Goal: Communication & Community: Answer question/provide support

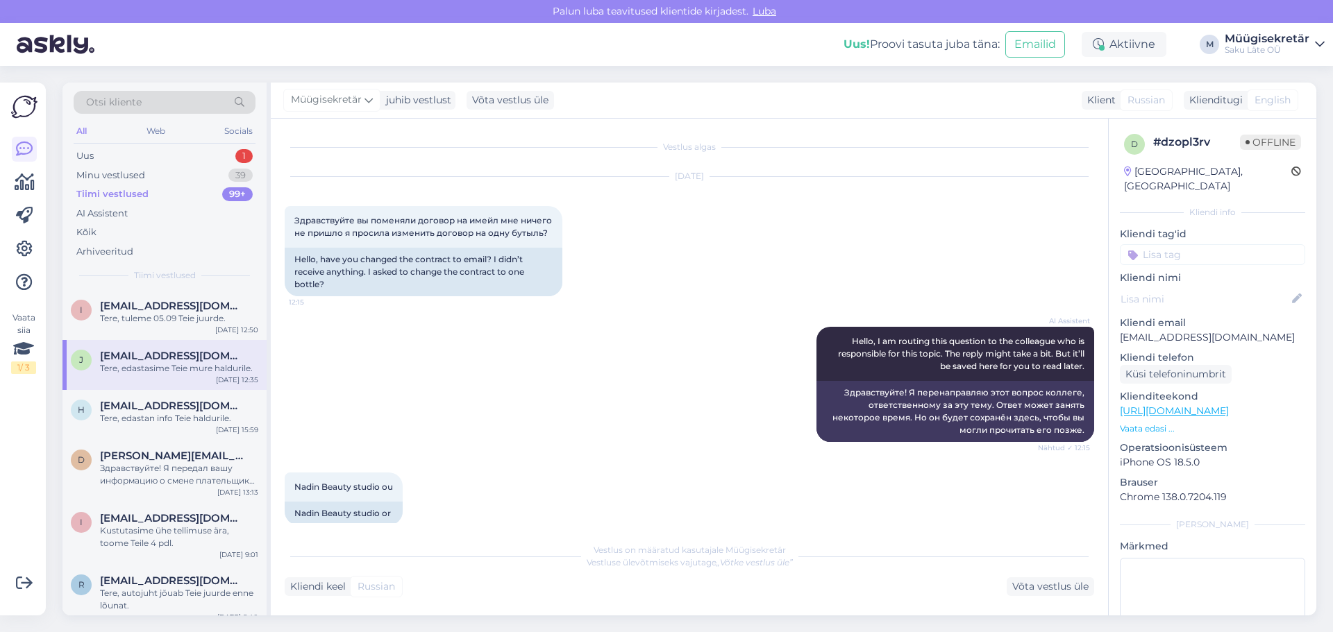
scroll to position [101, 0]
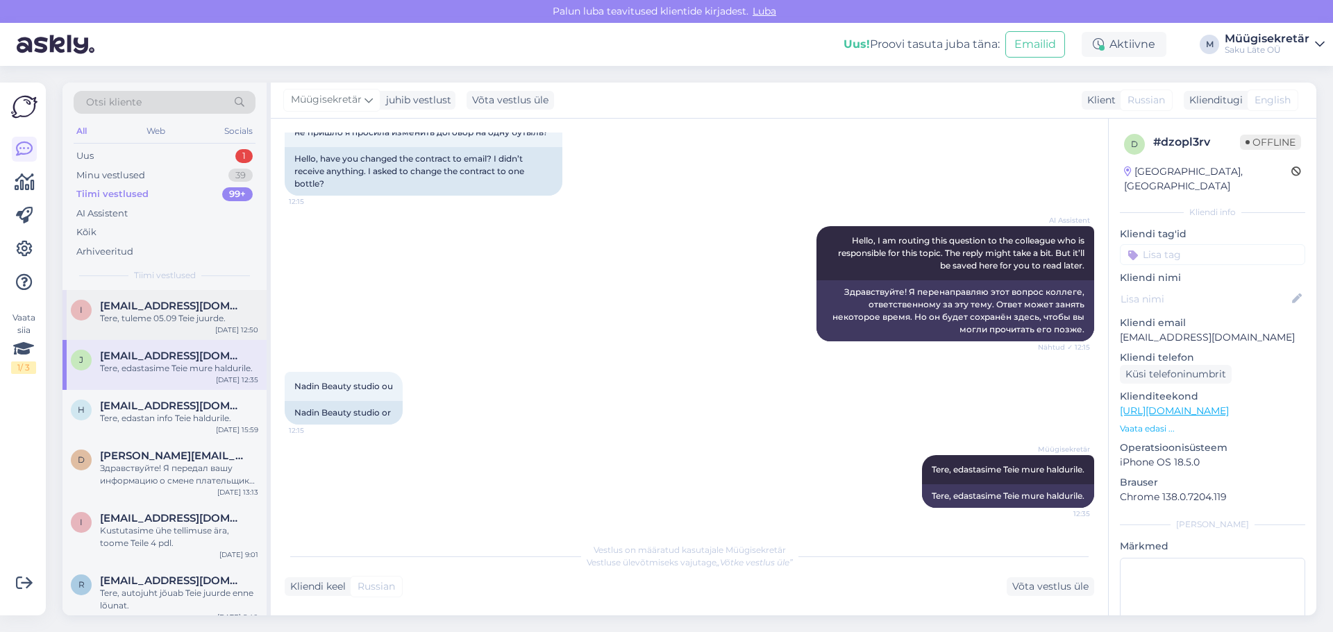
click at [160, 320] on div "Tere, tuleme 05.09 Teie juurde." at bounding box center [179, 318] width 158 height 12
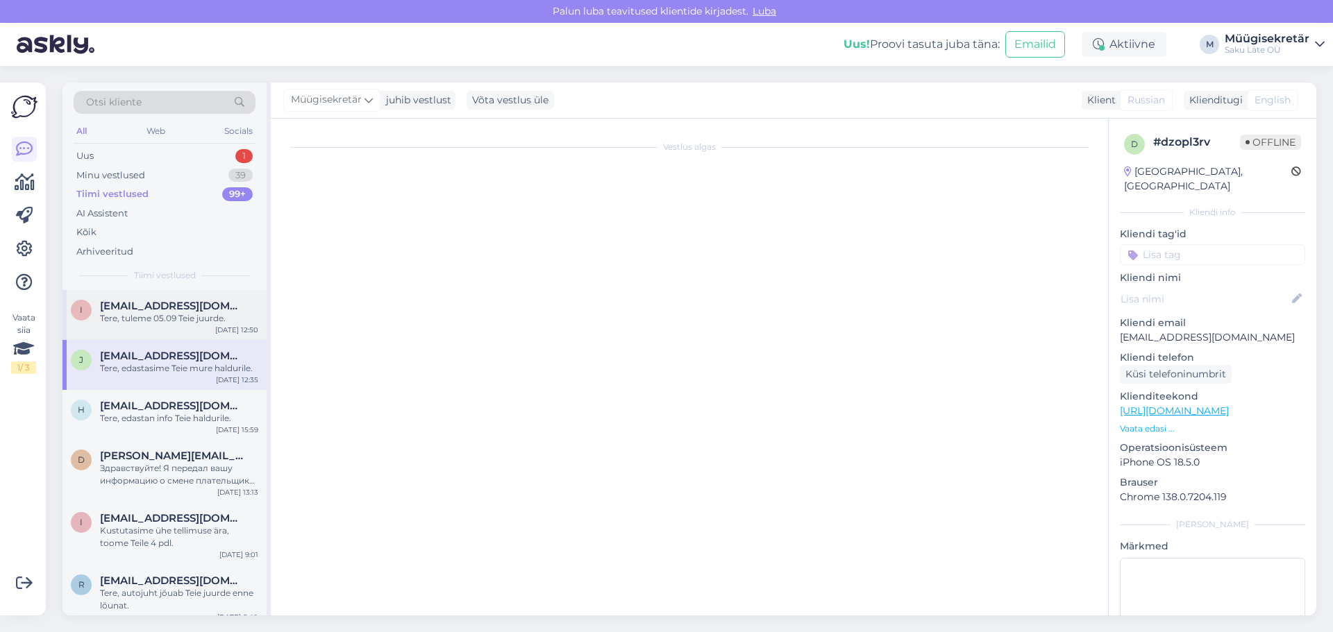
scroll to position [553, 0]
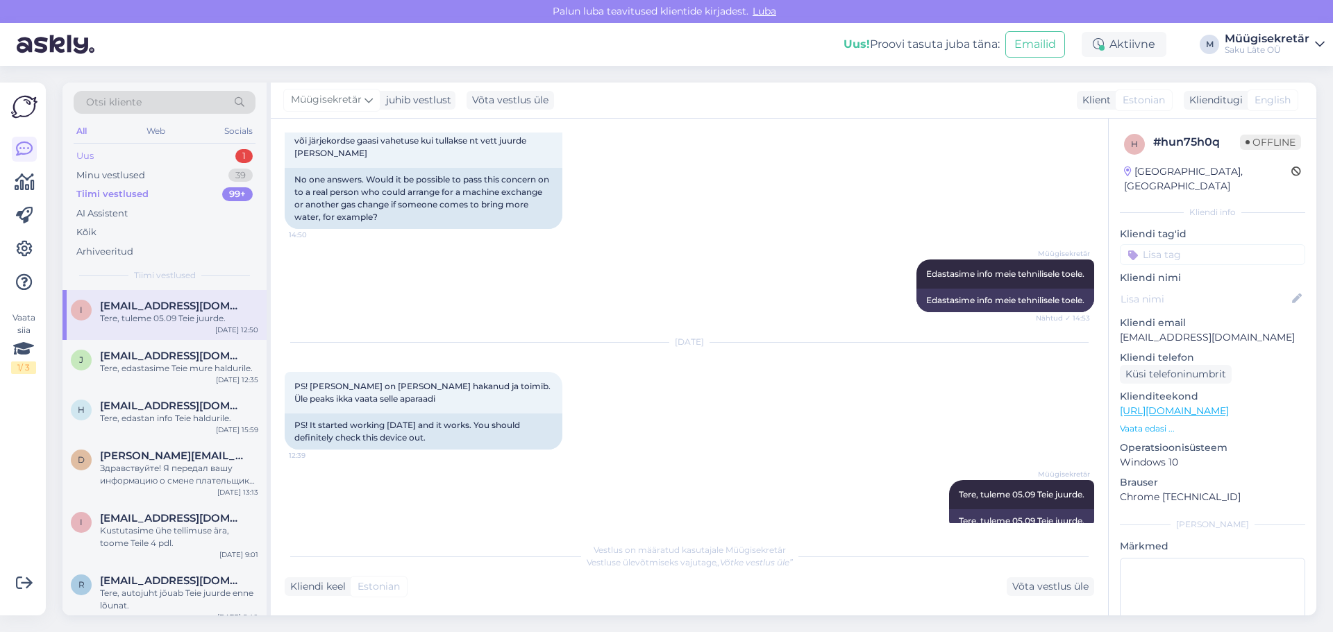
click at [155, 163] on div "Uus 1" at bounding box center [165, 155] width 182 height 19
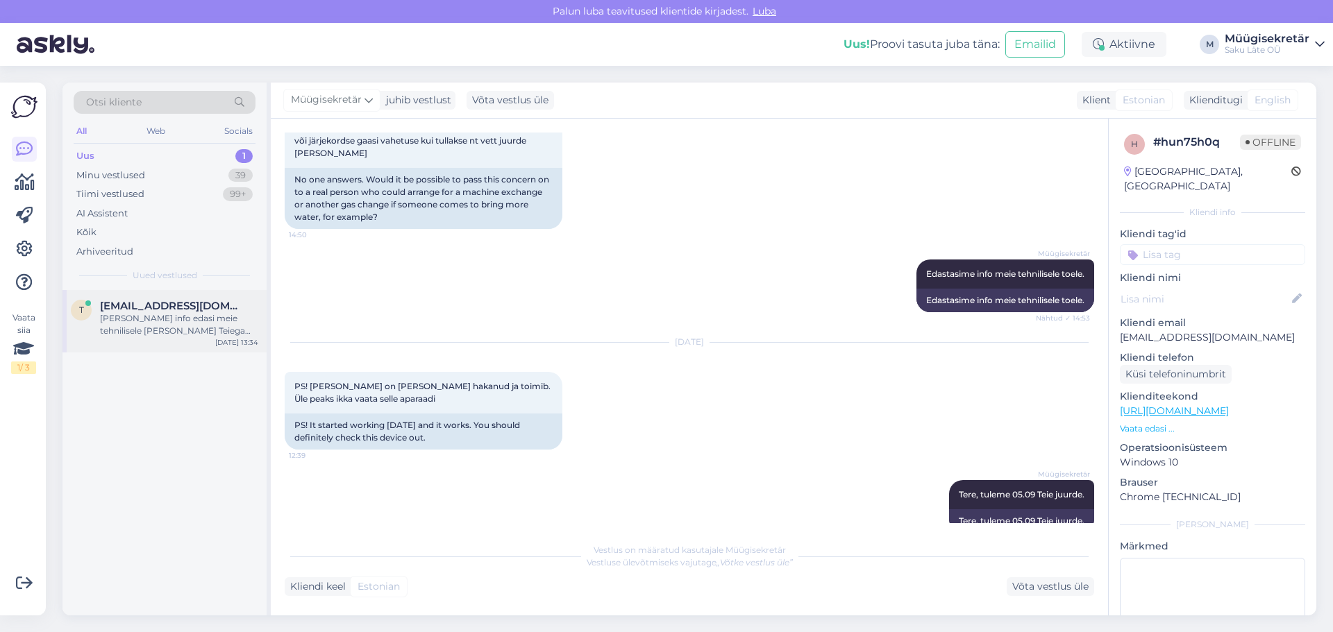
click at [177, 328] on div "[PERSON_NAME] info edasi meie tehnilisele [PERSON_NAME] Teiega võetakse ühendus…" at bounding box center [179, 324] width 158 height 25
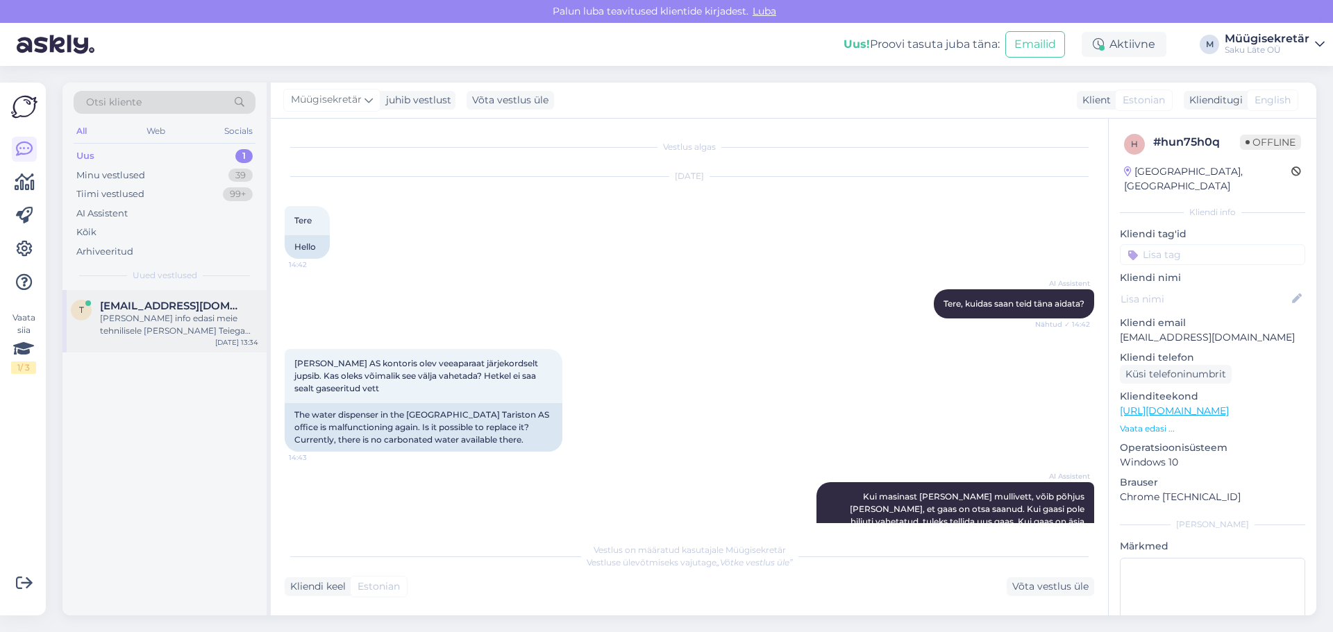
scroll to position [38, 0]
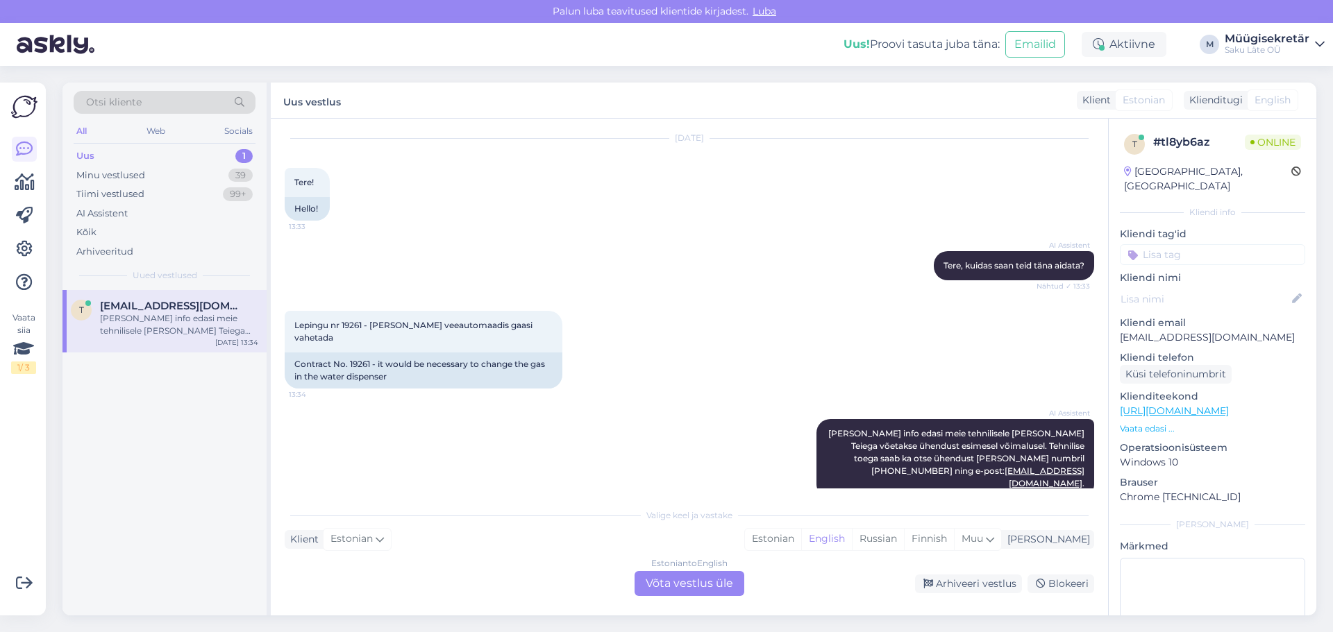
click at [694, 591] on div "Estonian to English Võta vestlus üle" at bounding box center [690, 583] width 110 height 25
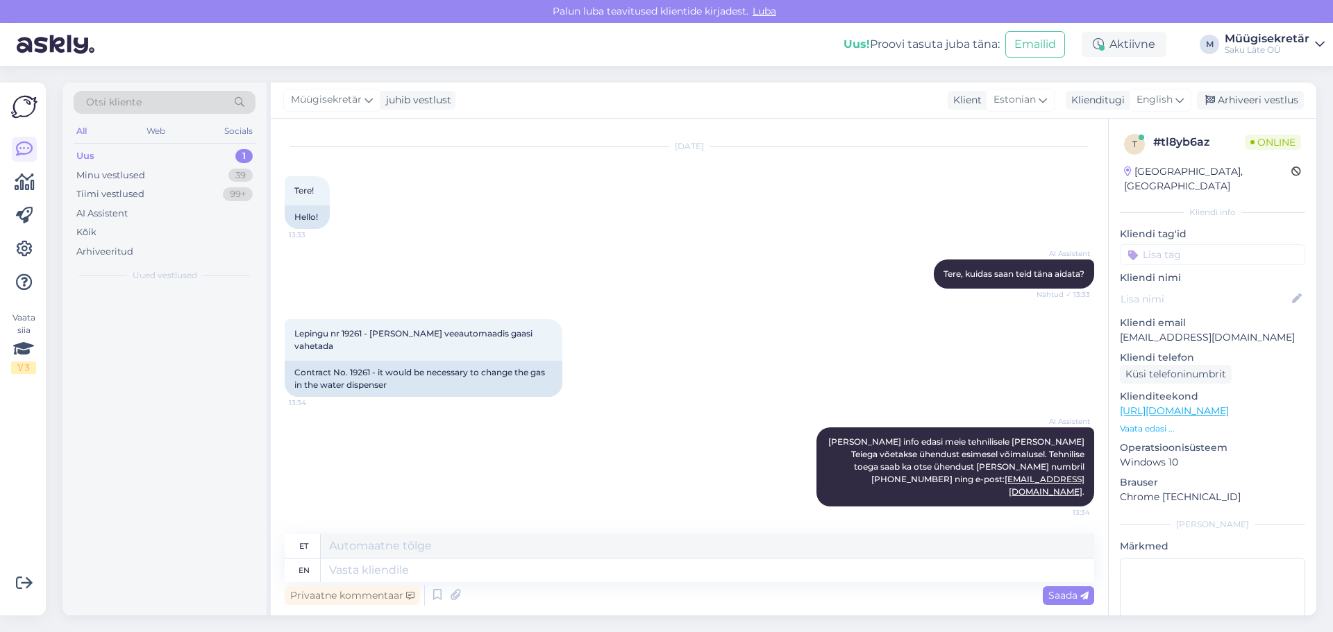
scroll to position [5, 0]
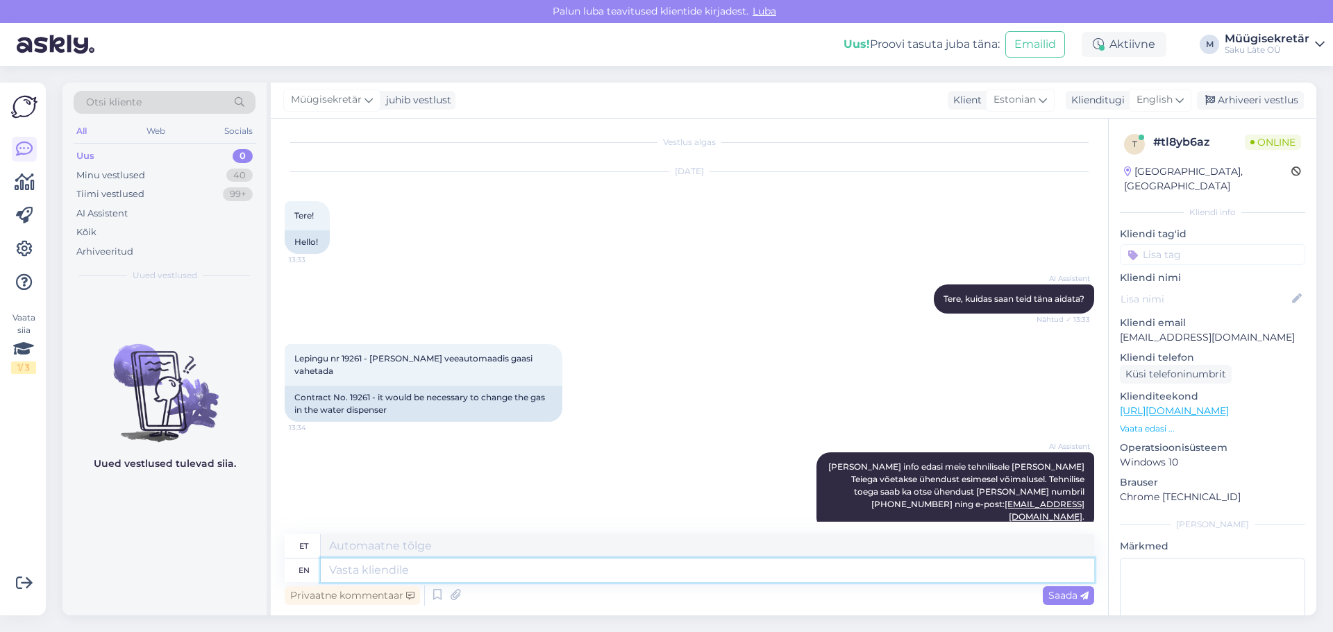
click at [372, 571] on textarea at bounding box center [707, 571] width 773 height 24
type textarea "Täname t"
type textarea "Täname"
type textarea "T"
paste textarea "[PERSON_NAME] Täname tellimuse eest! Tööpäevadel [PERSON_NAME] 15.00-ni edastat…"
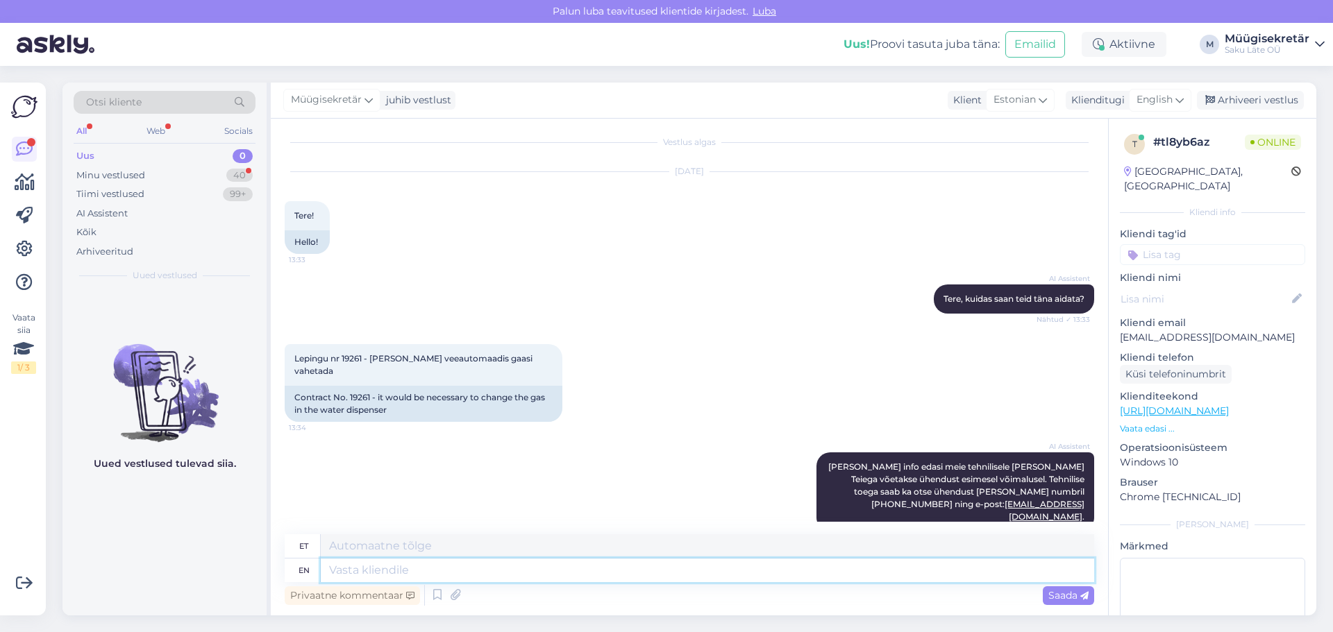
type textarea "[PERSON_NAME] Täname tellimuse eest! Tööpäevadel [PERSON_NAME] 15.00-ni edastat…"
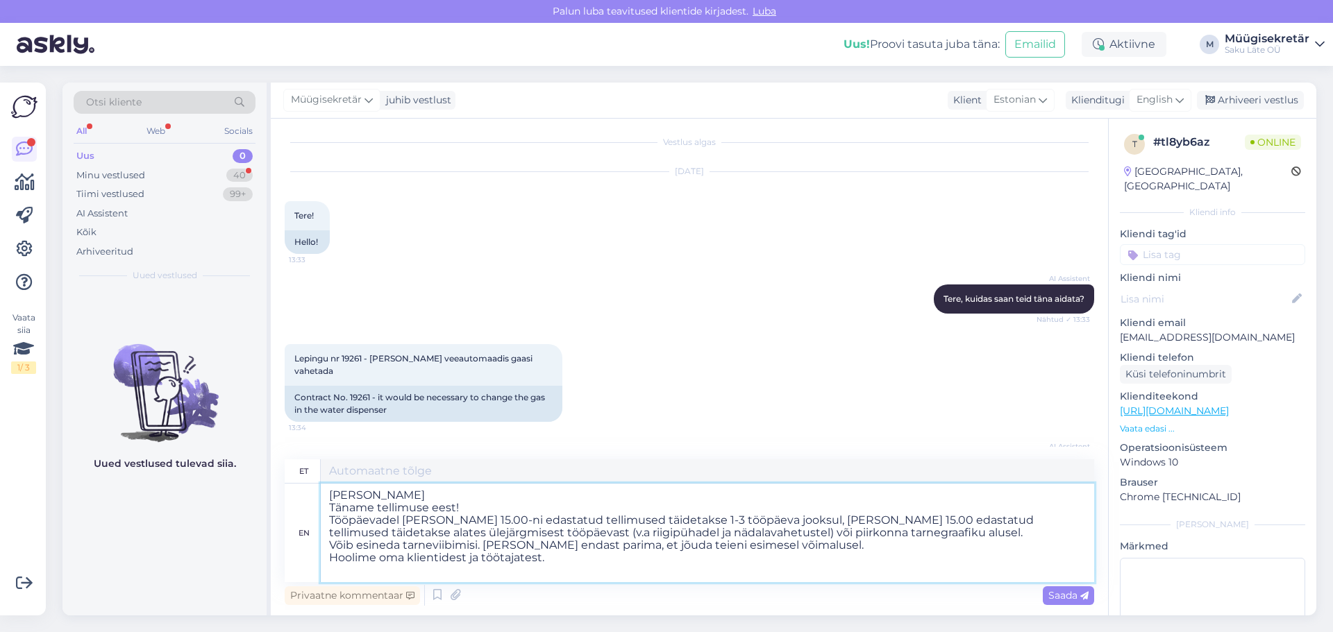
scroll to position [38, 0]
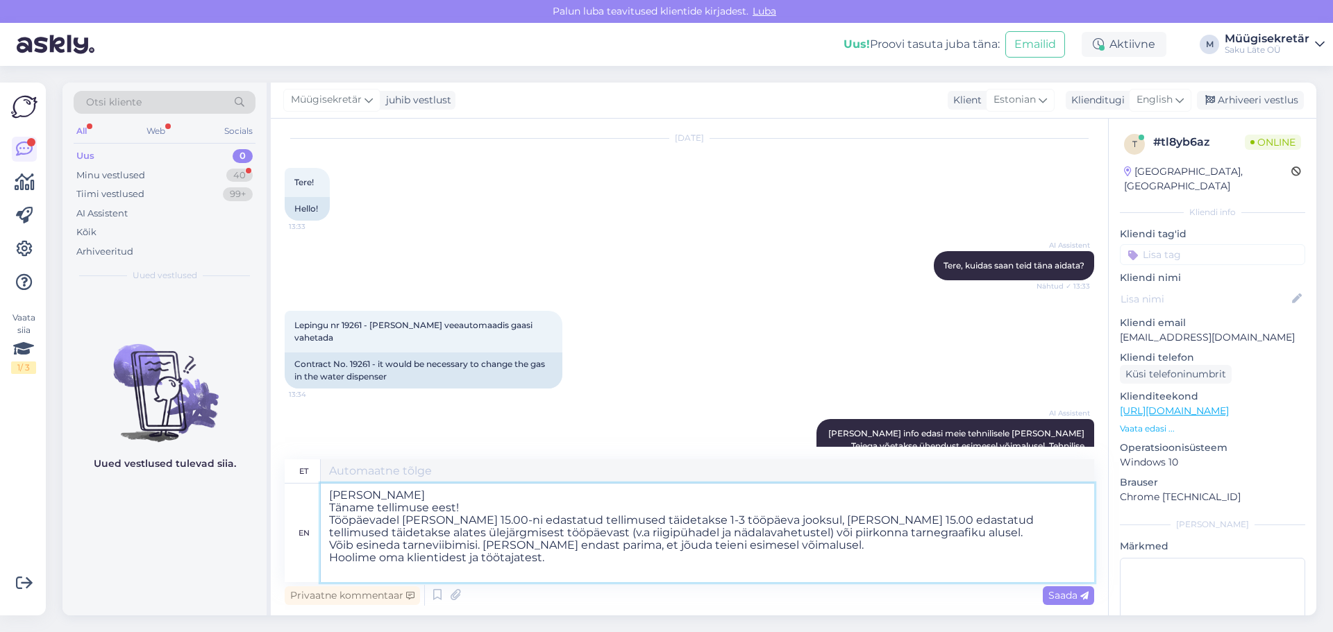
type textarea "[PERSON_NAME] Täname tellimuse eest! Tööpäevadel [PERSON_NAME] 15.00-ni edastat…"
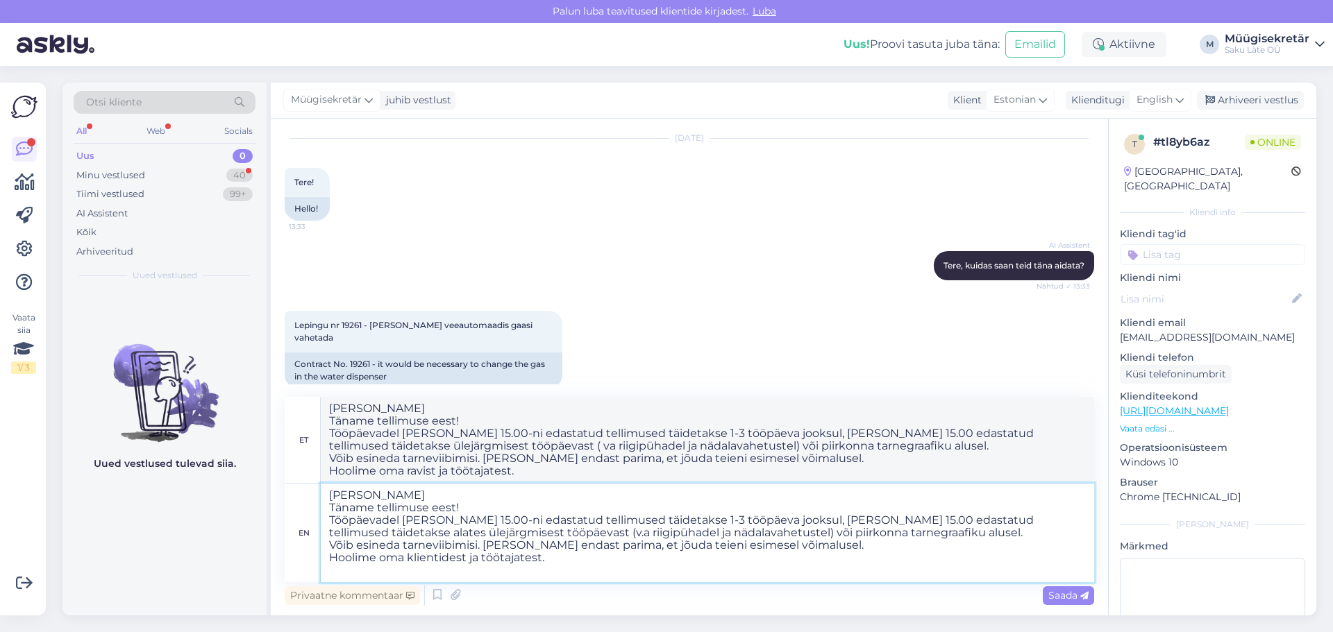
drag, startPoint x: 569, startPoint y: 566, endPoint x: 300, endPoint y: 437, distance: 298.7
click at [300, 437] on div "et [PERSON_NAME] Täname tellimuse eest! Tööpäevadel [PERSON_NAME] 15.00-ni edas…" at bounding box center [690, 489] width 810 height 185
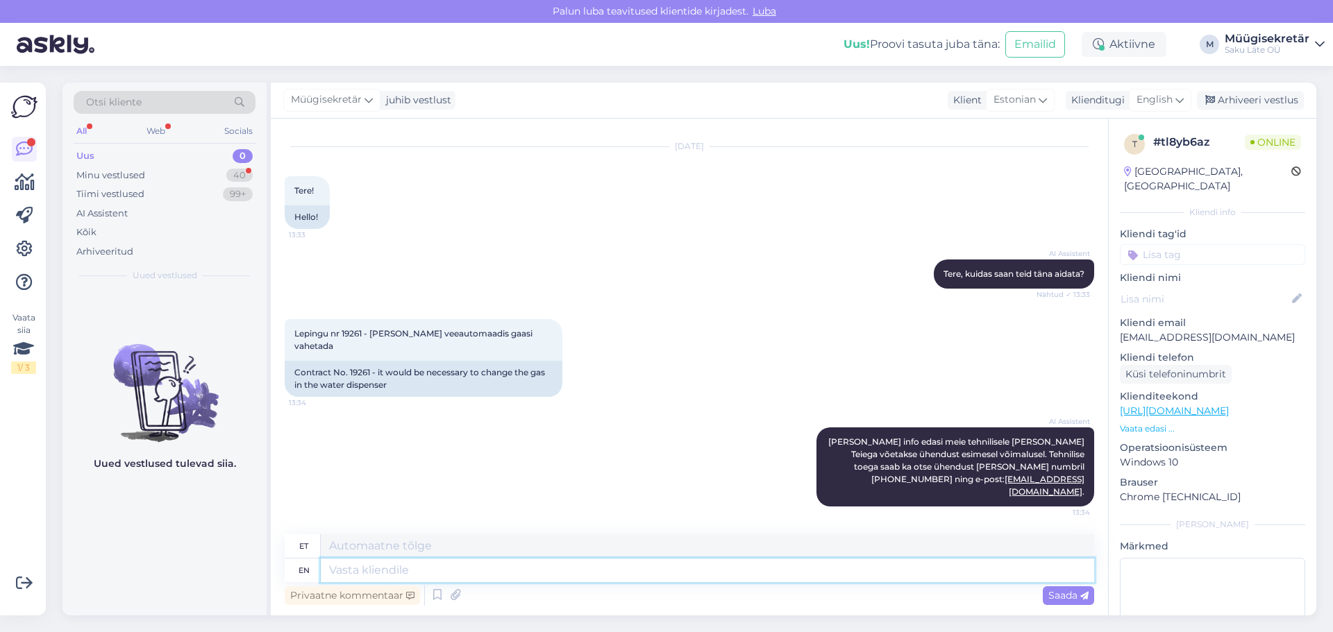
scroll to position [5, 0]
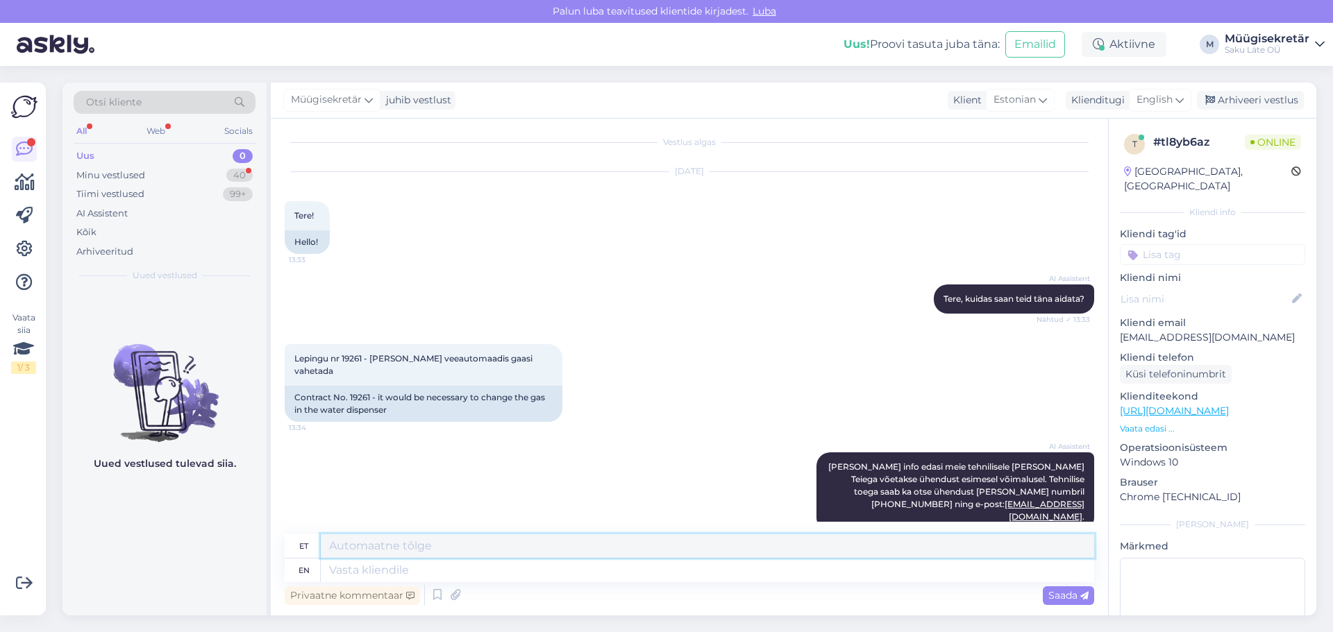
click at [417, 550] on textarea at bounding box center [707, 547] width 773 height 24
drag, startPoint x: 416, startPoint y: 546, endPoint x: 380, endPoint y: 566, distance: 40.4
click at [380, 566] on textarea at bounding box center [707, 571] width 773 height 24
paste textarea "[PERSON_NAME] Täname tellimuse eest! Tööpäevadel [PERSON_NAME] 15.00-ni edastat…"
type textarea "[PERSON_NAME] Täname tellimuse eest! Tööpäevadel [PERSON_NAME] 15.00-ni edastat…"
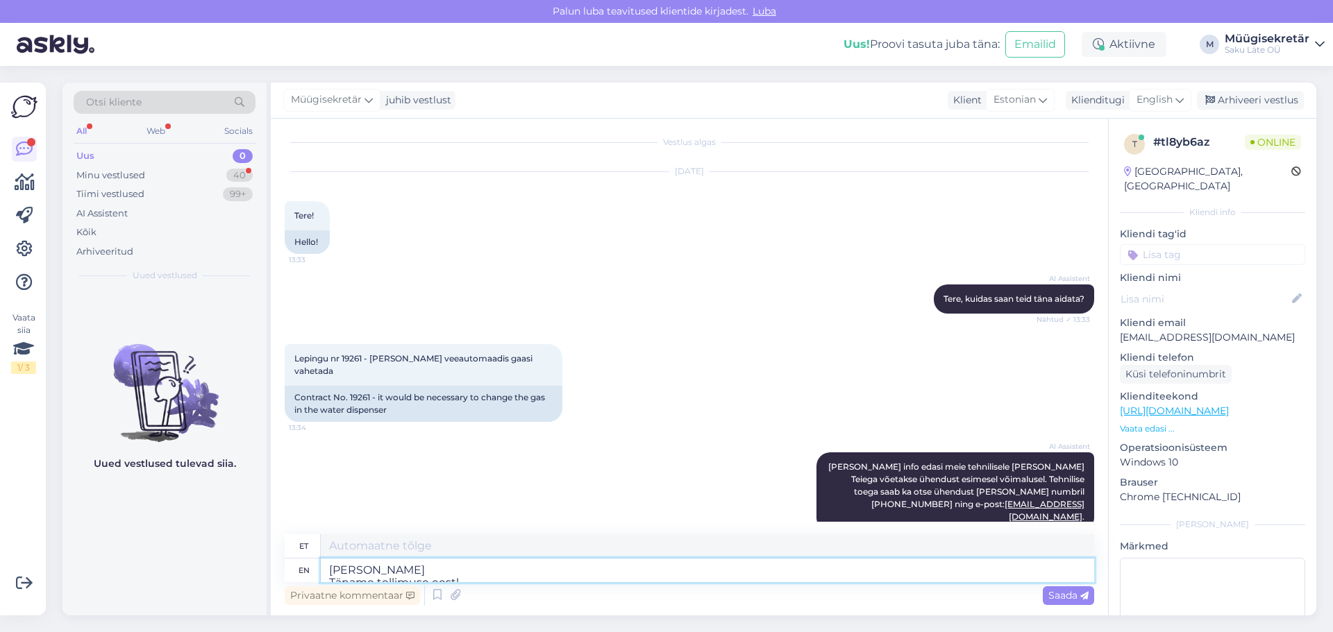
scroll to position [38, 0]
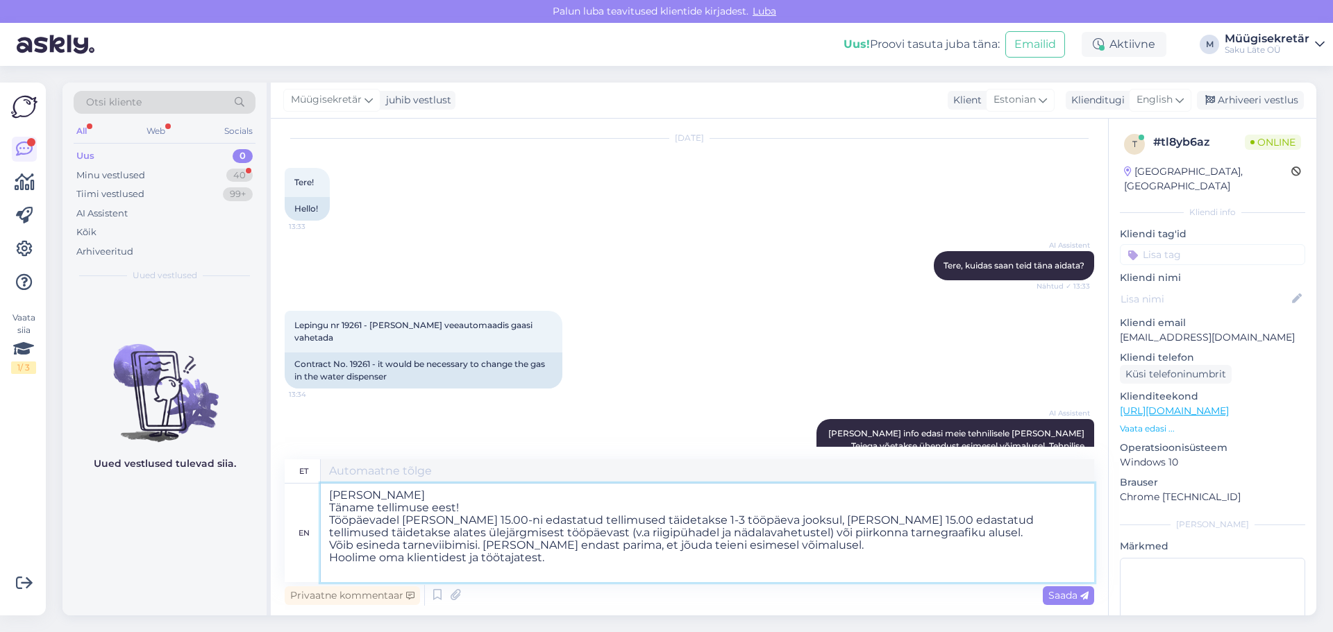
type textarea "[PERSON_NAME] Täname tellimuse eest! Tööpäevadel [PERSON_NAME] 15.00-ni edastat…"
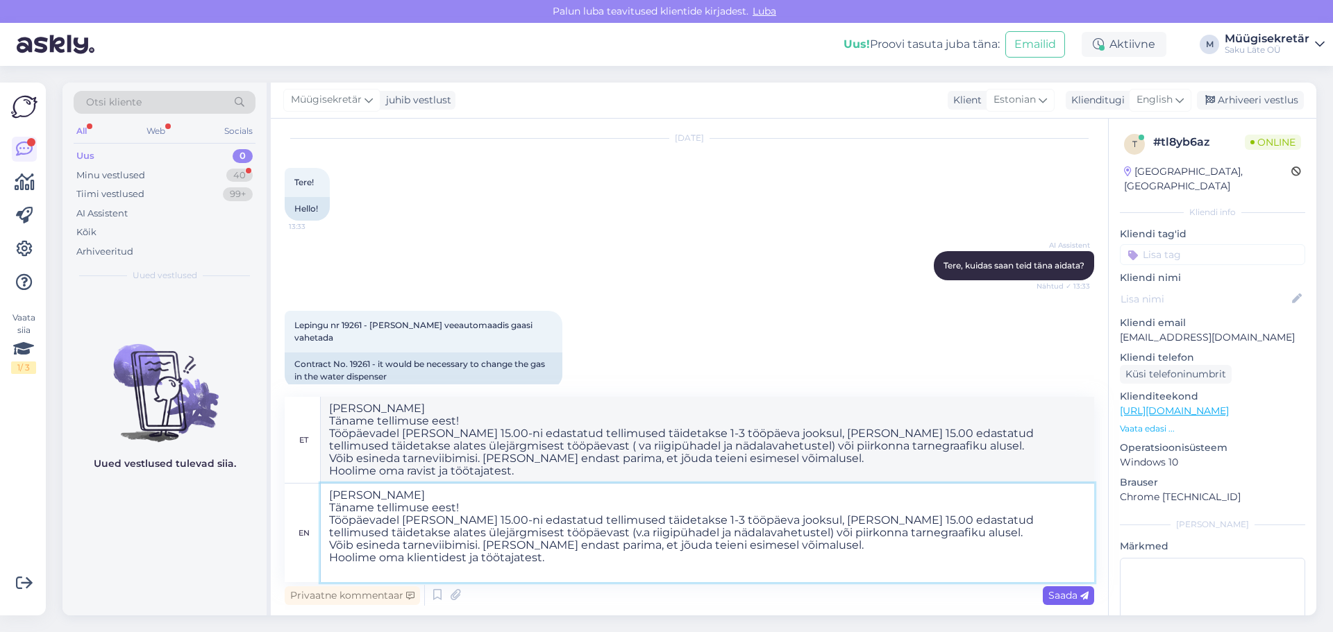
type textarea "[PERSON_NAME] Täname tellimuse eest! Tööpäevadel [PERSON_NAME] 15.00-ni edastat…"
click at [1066, 596] on span "Saada" at bounding box center [1068, 595] width 40 height 12
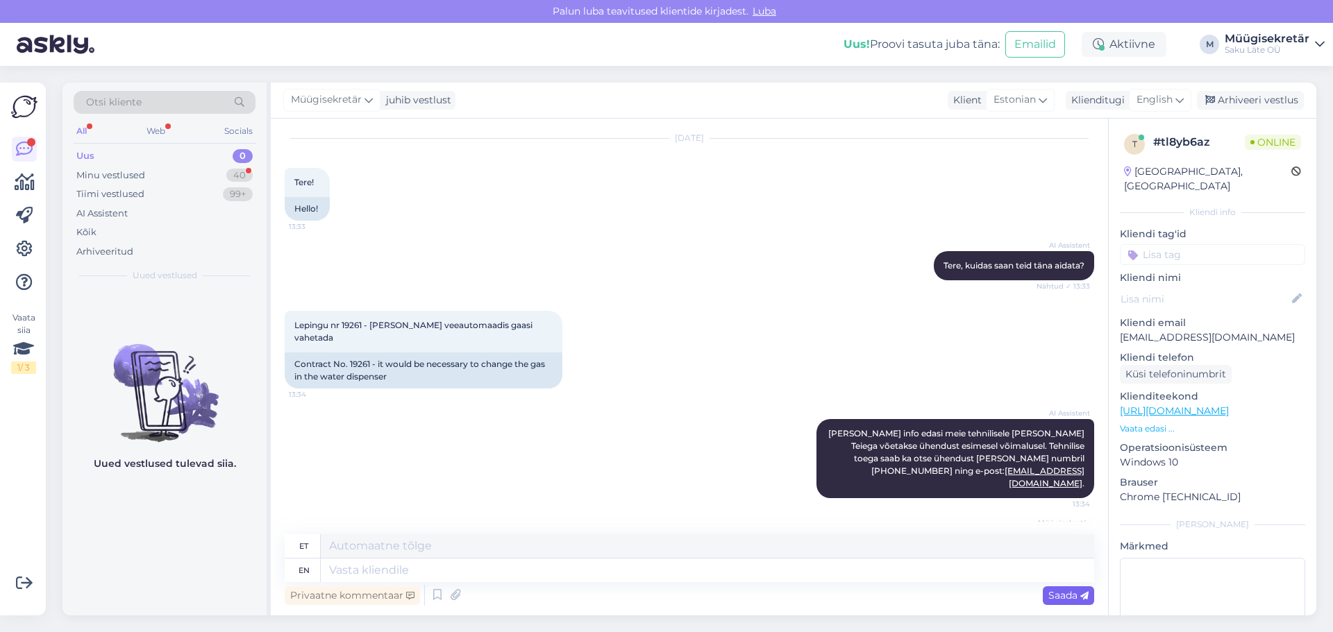
scroll to position [288, 0]
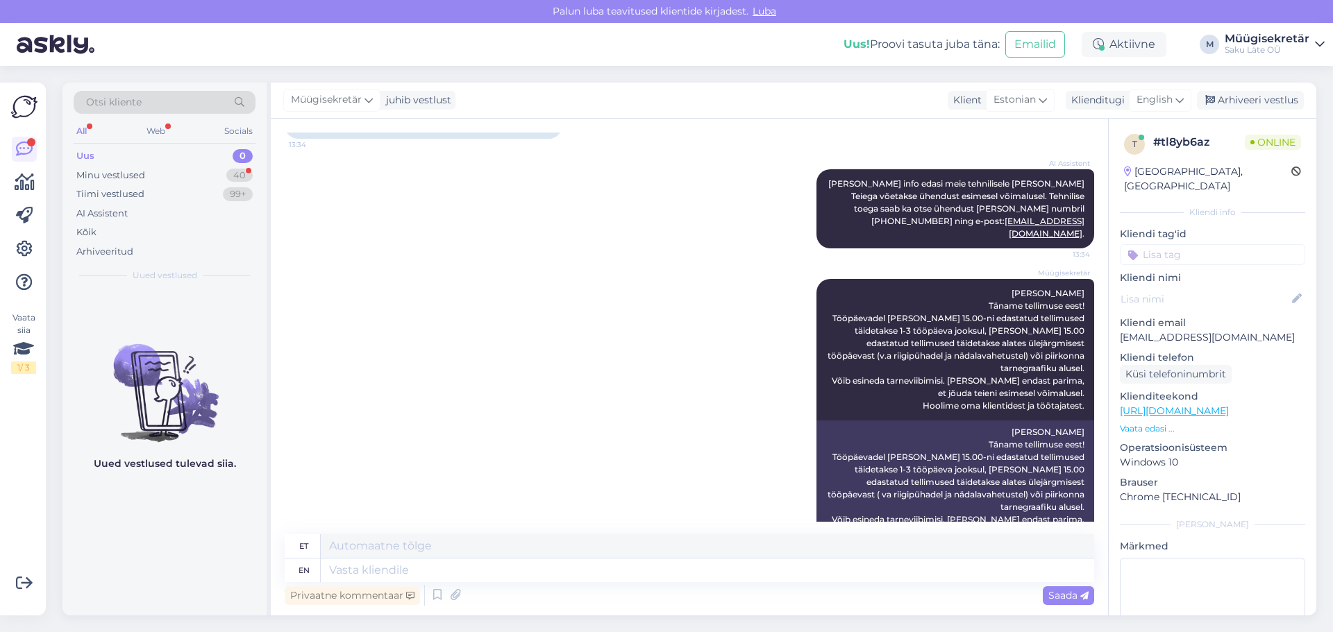
click at [84, 131] on div "All" at bounding box center [82, 131] width 16 height 18
click at [25, 156] on icon at bounding box center [24, 149] width 17 height 17
click at [118, 159] on div "Uus 0" at bounding box center [165, 155] width 182 height 19
click at [109, 177] on div "Minu vestlused" at bounding box center [110, 176] width 69 height 14
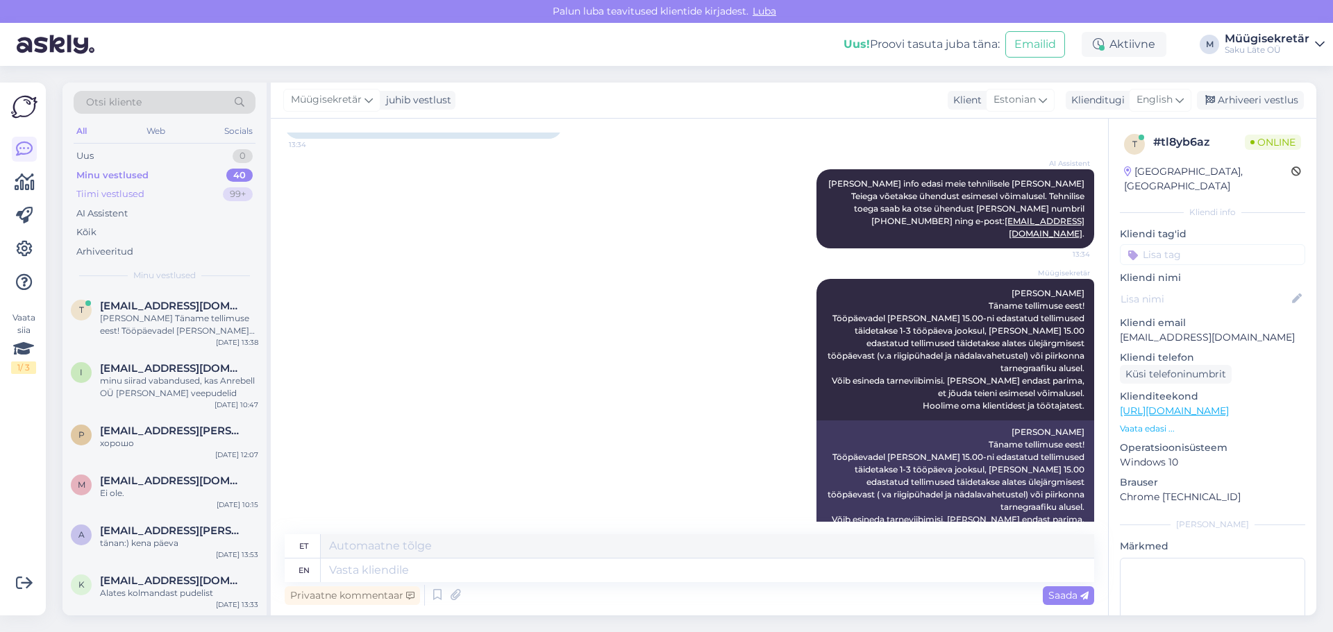
click at [104, 189] on div "Tiimi vestlused" at bounding box center [110, 194] width 68 height 14
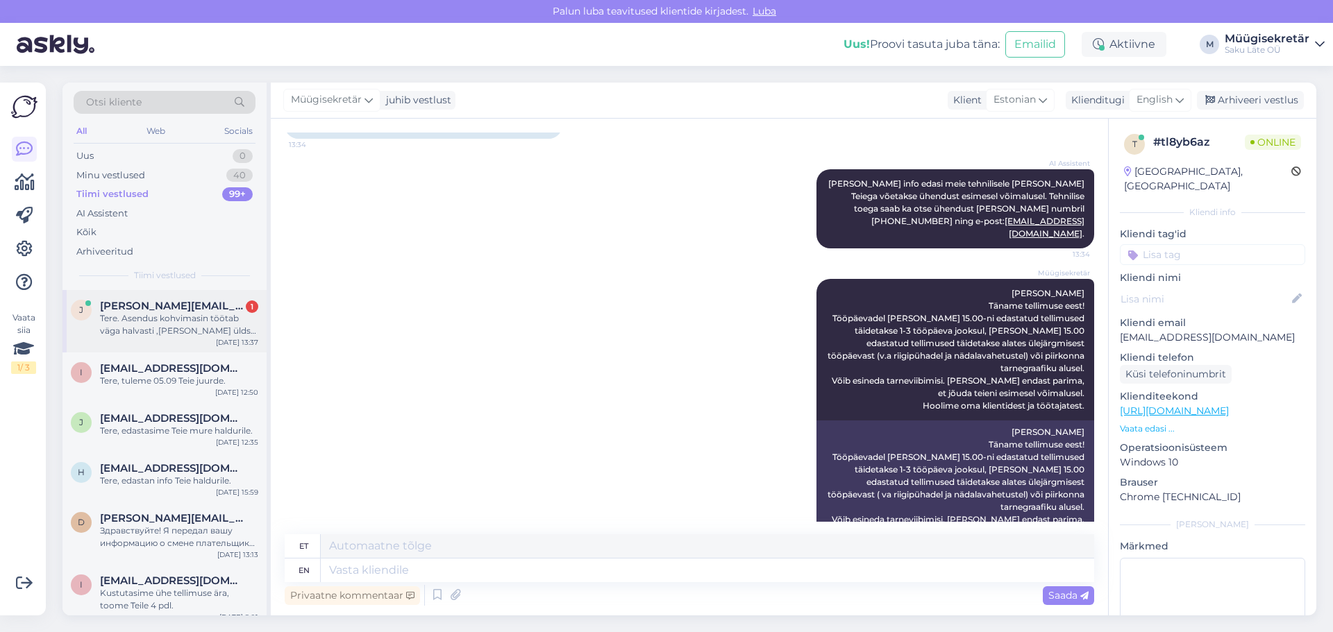
click at [142, 321] on div "Tere. Asendus kohvimasin töötab väga halvasti ,[PERSON_NAME] üldse ei te kohvi …" at bounding box center [179, 324] width 158 height 25
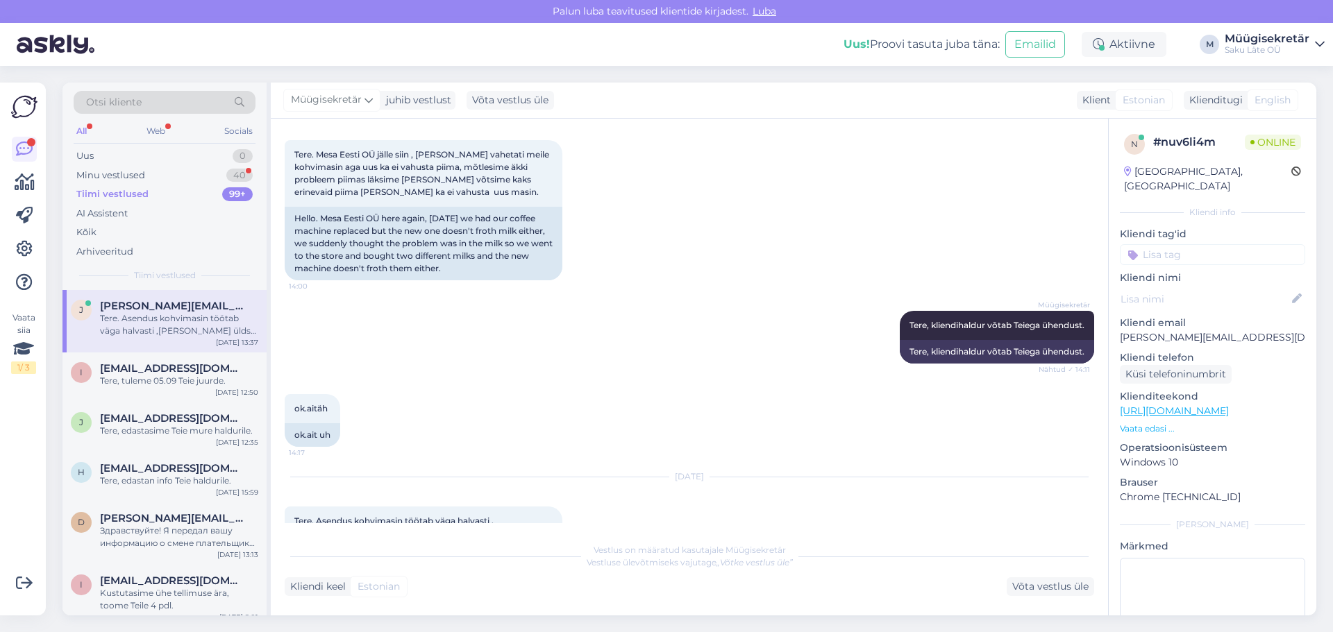
scroll to position [773, 0]
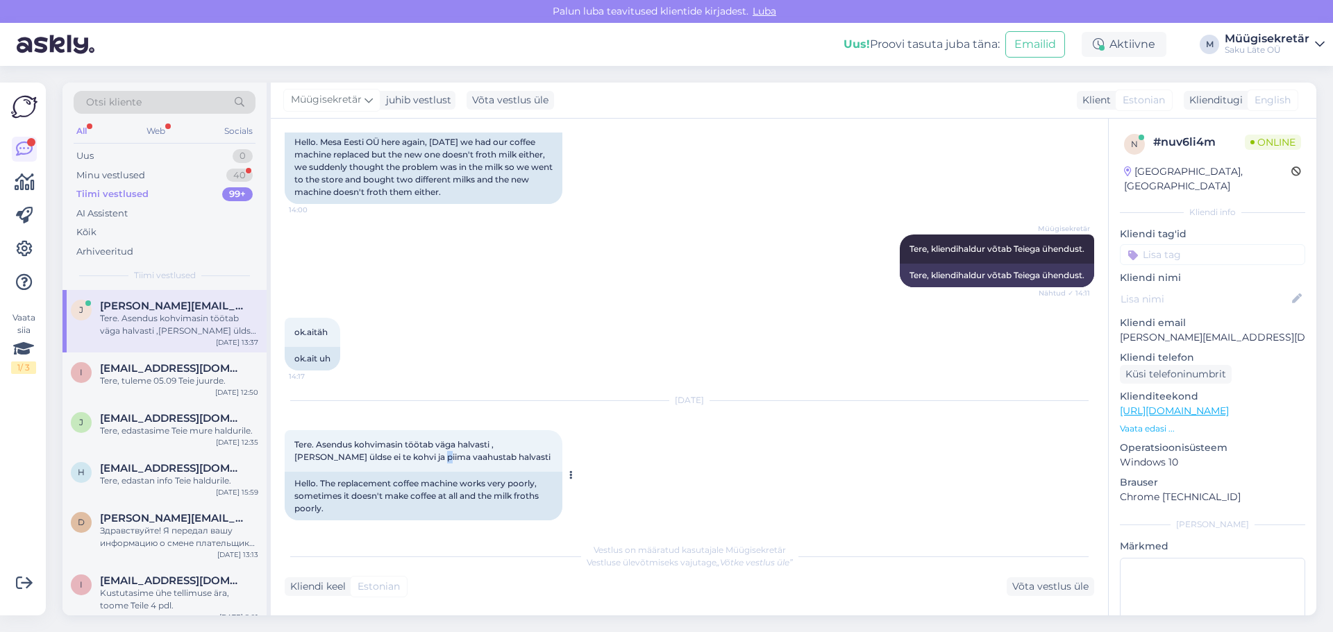
click at [396, 440] on span "Tere. Asendus kohvimasin töötab väga halvasti ,[PERSON_NAME] üldse ei te kohvi …" at bounding box center [422, 450] width 256 height 23
drag, startPoint x: 290, startPoint y: 432, endPoint x: 508, endPoint y: 442, distance: 218.2
click at [508, 442] on div "Tere. Asendus kohvimasin töötab väga halvasti ,[PERSON_NAME] üldse ei te kohvi …" at bounding box center [424, 451] width 278 height 42
copy span "Tere. Asendus kohvimasin töötab väga halvasti ,[PERSON_NAME] üldse ei te kohvi …"
drag, startPoint x: 1205, startPoint y: 323, endPoint x: 1119, endPoint y: 331, distance: 86.5
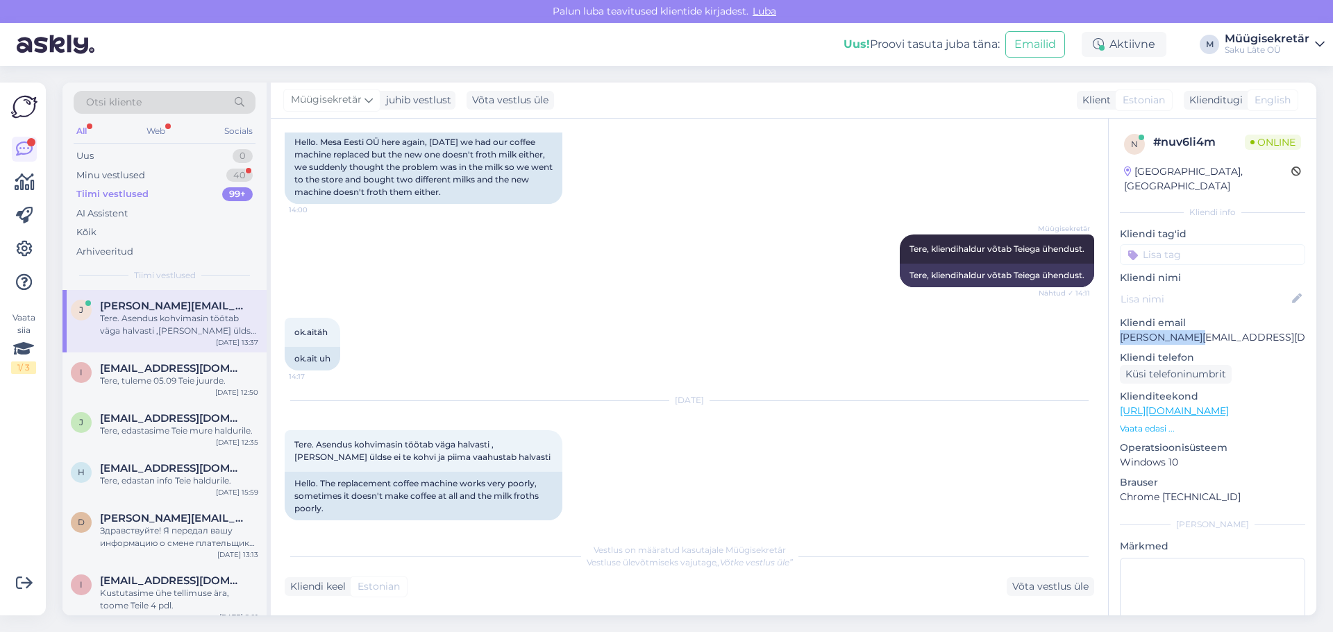
click at [1119, 331] on div "n # nuv6li4m Online [GEOGRAPHIC_DATA], [GEOGRAPHIC_DATA] Kliendi info Kliendi t…" at bounding box center [1213, 411] width 208 height 585
copy p "[PERSON_NAME][EMAIL_ADDRESS][DOMAIN_NAME]"
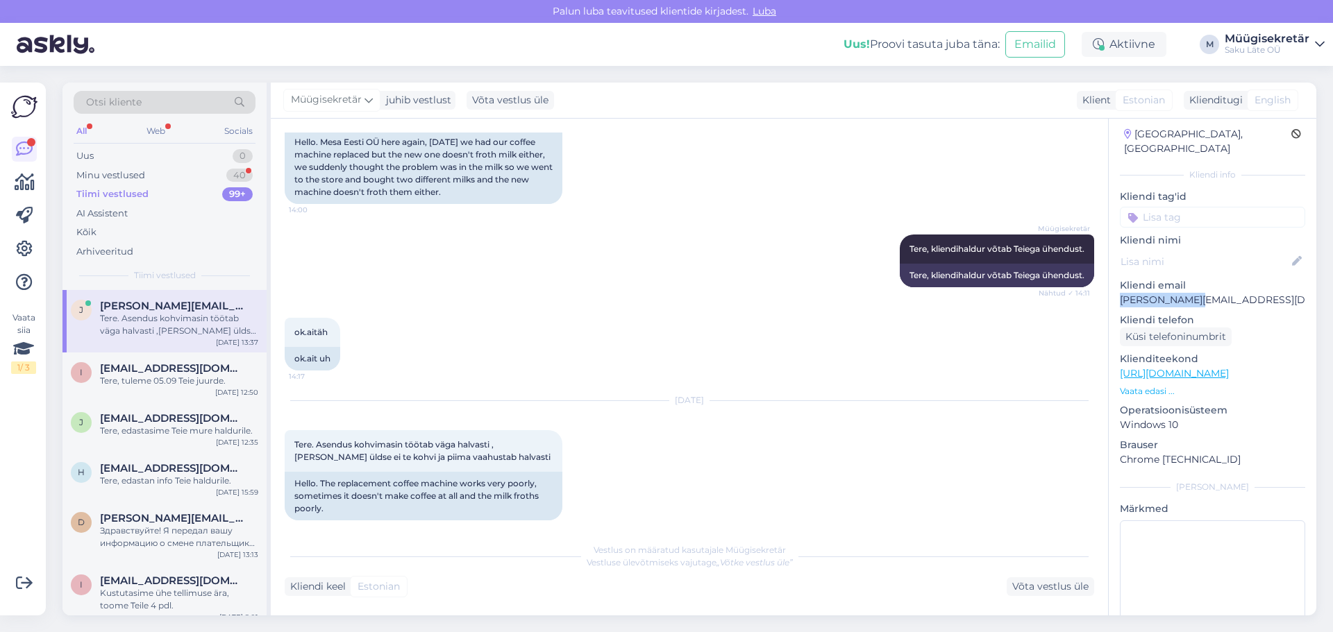
scroll to position [74, 0]
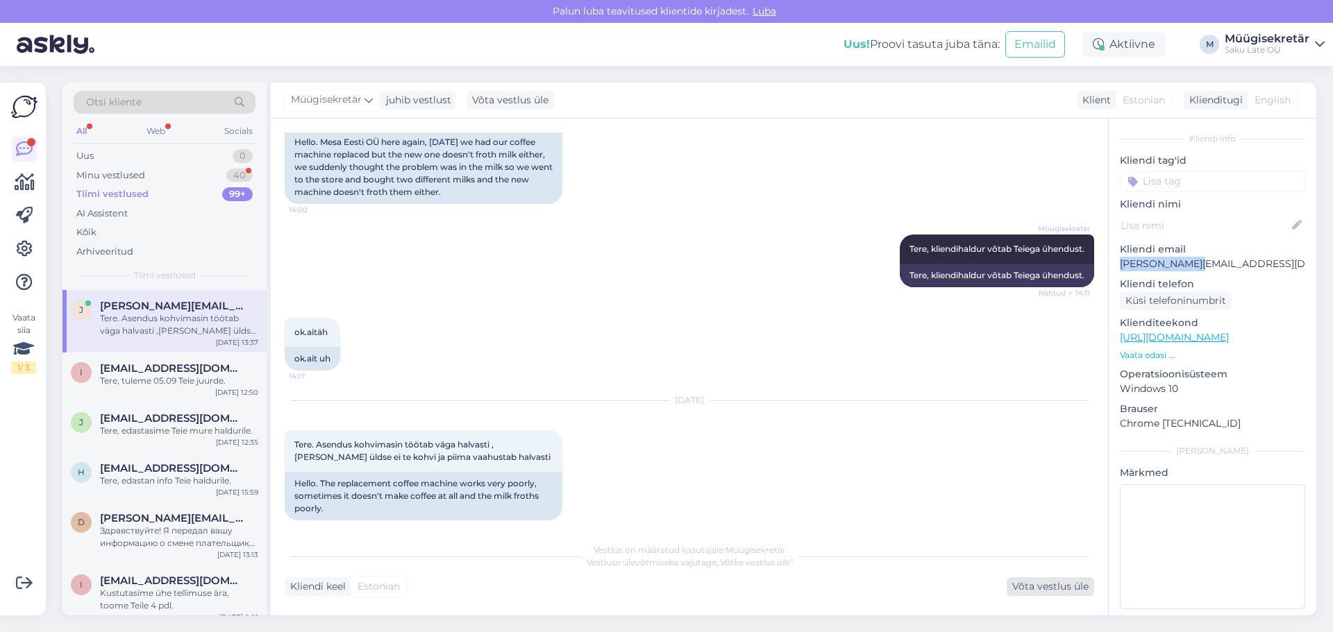
click at [1048, 591] on div "Võta vestlus üle" at bounding box center [1050, 587] width 87 height 19
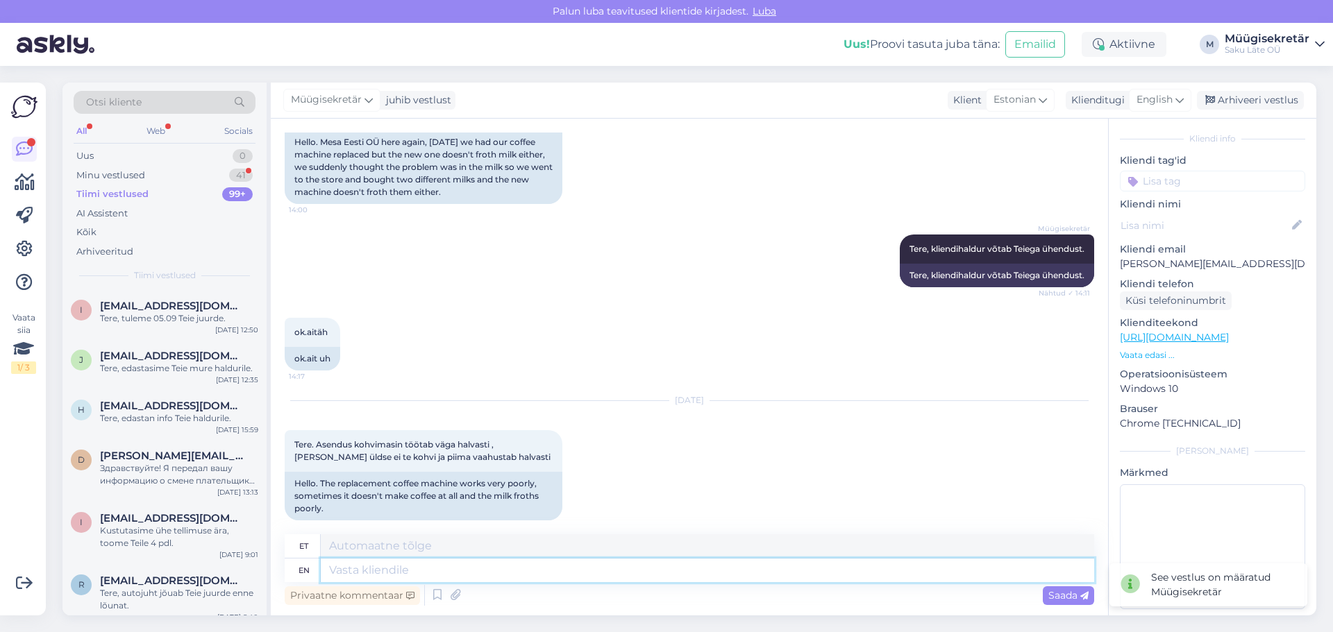
click at [417, 567] on textarea at bounding box center [707, 571] width 773 height 24
type textarea "Tere"
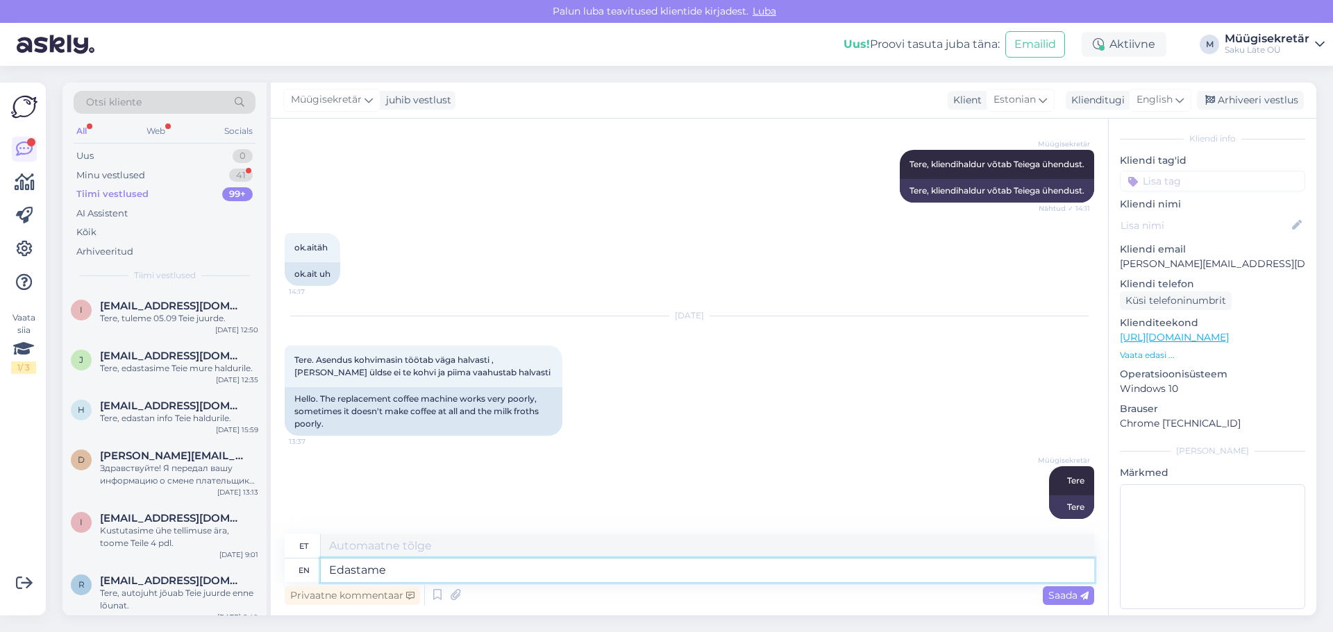
type textarea "Edastame"
type textarea "Edastame info"
type textarea "Edastame info tehnilie"
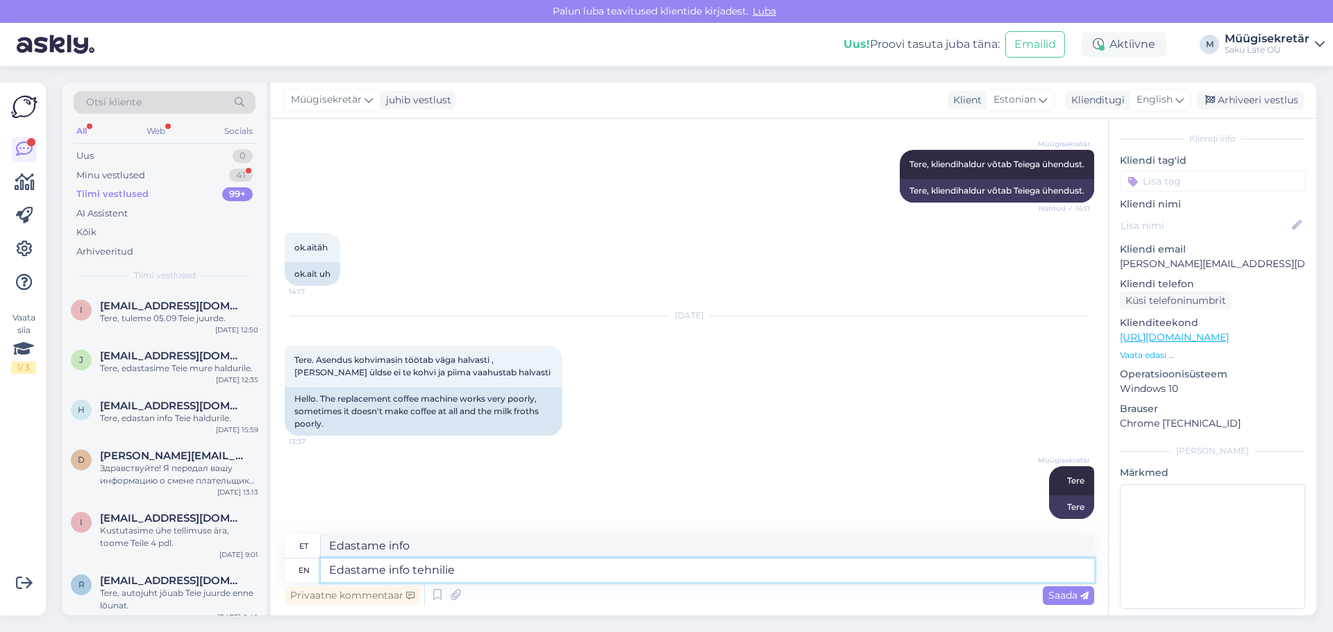
type textarea "Edastame info tehnika"
type textarea "Edastame info"
type textarea "Edastame info tehniliseletoele"
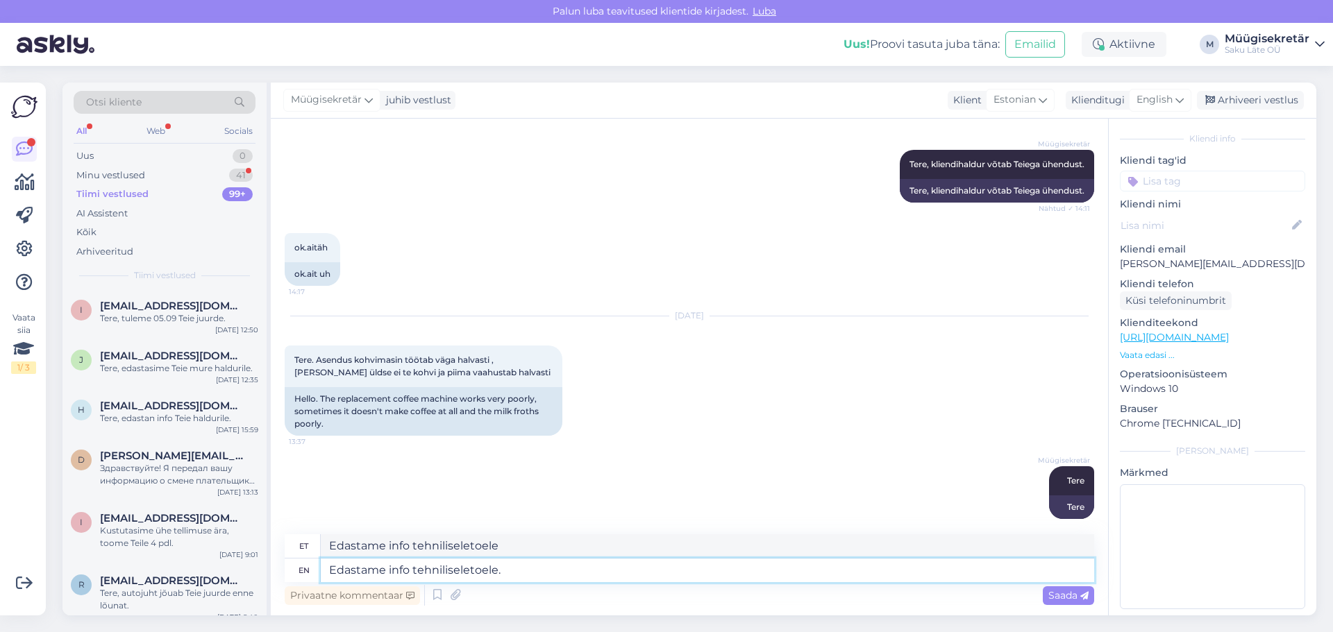
type textarea "Edastame info tehniliseletoele."
type textarea "Edastame info tehniliseletoele. Kui o"
type textarea "Edastame info tehniliseletoele. [PERSON_NAME]"
type textarea "Edastame info tehniliseletoele. Kui on l"
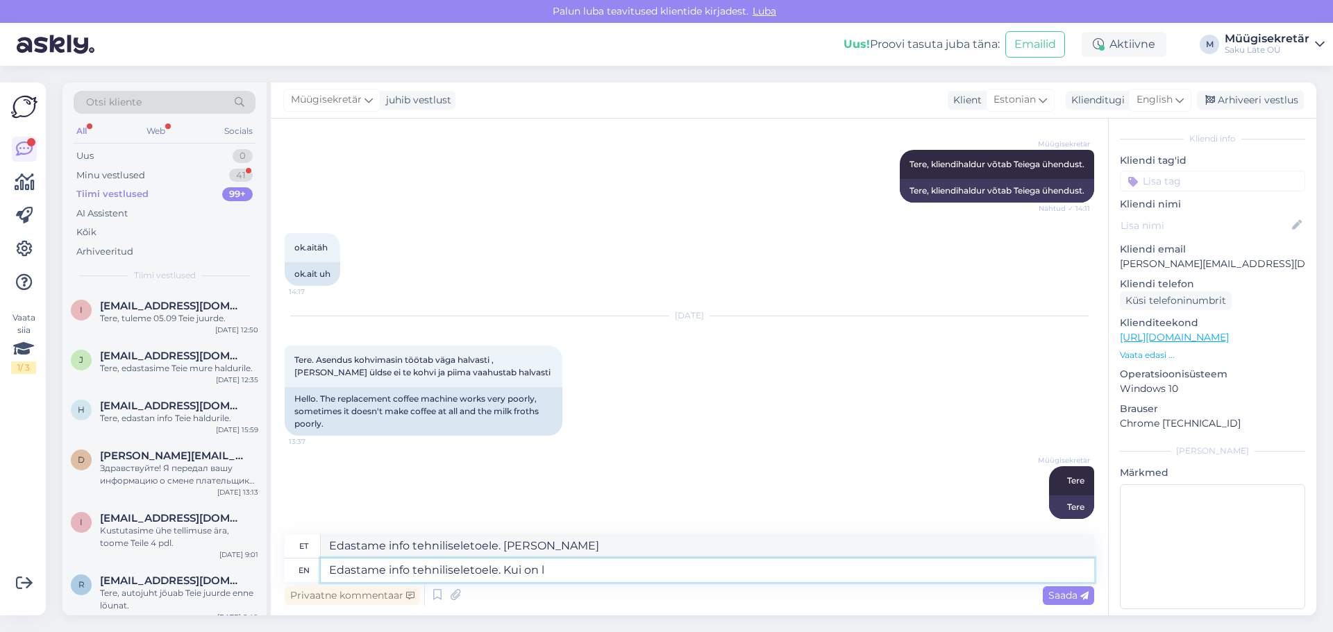
type textarea "Edastame info tehniliseletoele. [PERSON_NAME]"
type textarea "Edastame info tehniliseletoele. Kui on [PERSON_NAME]"
type textarea "Edastame info tehniliseletoele. Kui on [PERSON_NAME] küsimusi"
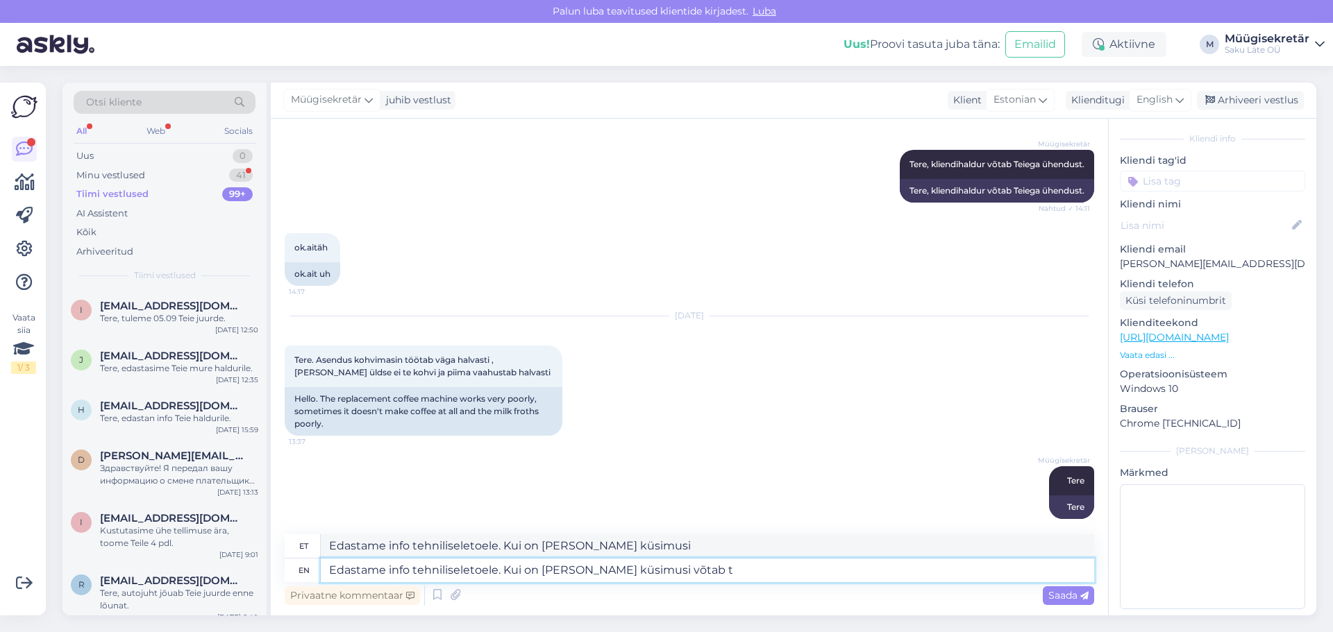
type textarea "Edastame info tehniliseletoele. Kui on [PERSON_NAME] küsimusi võtab te"
type textarea "Edastame info tehniliseletoele. Kui on [PERSON_NAME] küsimusi võtab"
type textarea "Edastame info tehniliseletoele. Kui on [PERSON_NAME] küsimusi võtab teiega ü"
type textarea "Edastame info tehniliseletoele. Kui on [PERSON_NAME] küsimusi võtab teiega"
type textarea "Edastame info tehniliseletoele. Kui on [PERSON_NAME] küsimusi võtab teiega ühen…"
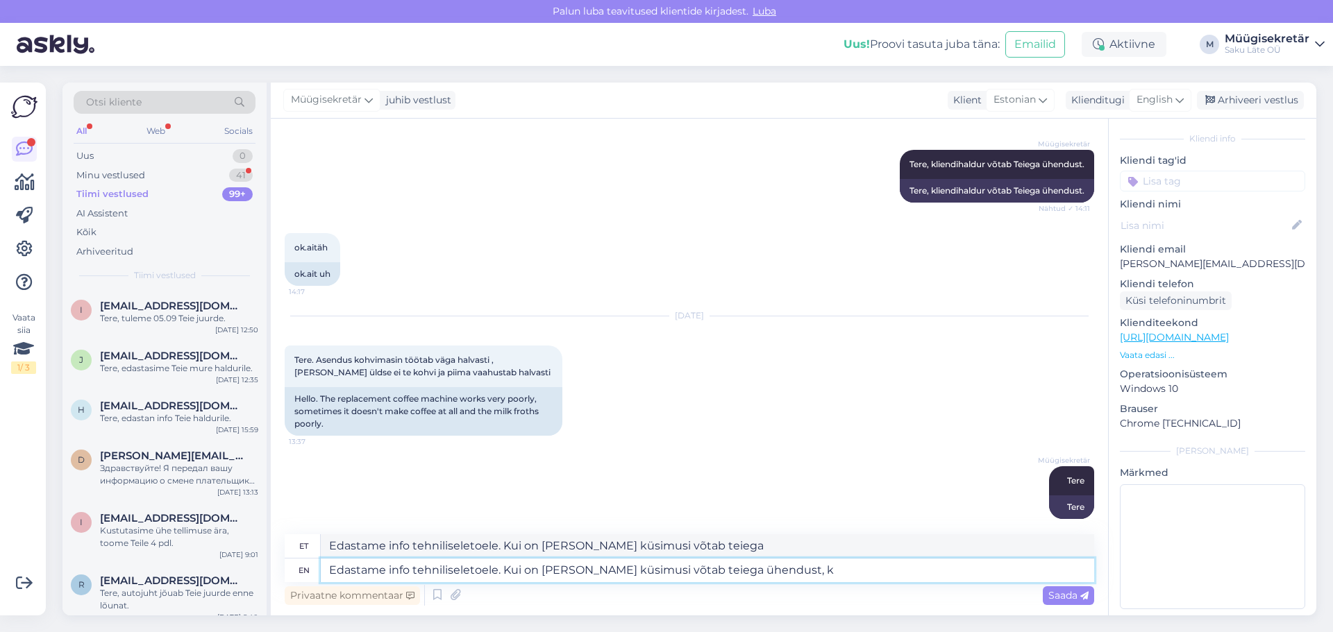
type textarea "Edastame info tehniliseletoele. Kui on [PERSON_NAME] küsimusi võtab teiega ühen…"
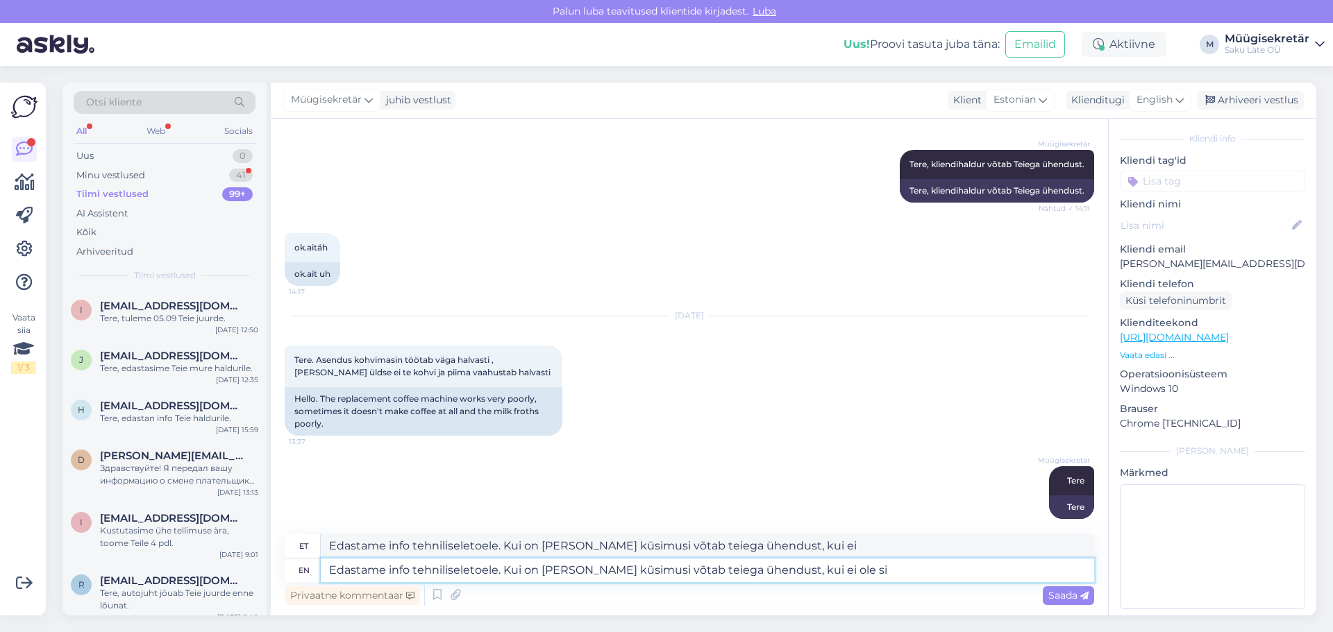
type textarea "Edastame info tehniliseletoele. Kui on [PERSON_NAME] küsimusi võtab teiega ühen…"
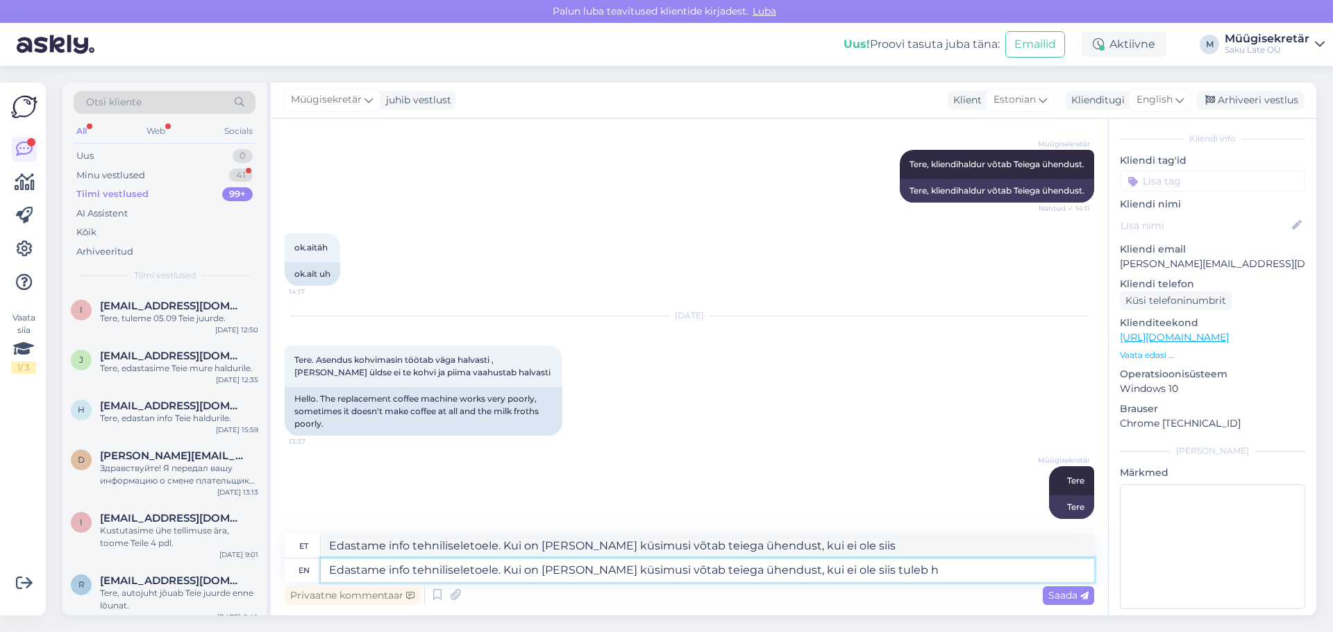
type textarea "Edastame info tehniliseletoele. Kui on [PERSON_NAME] küsimusi võtab teiega ühen…"
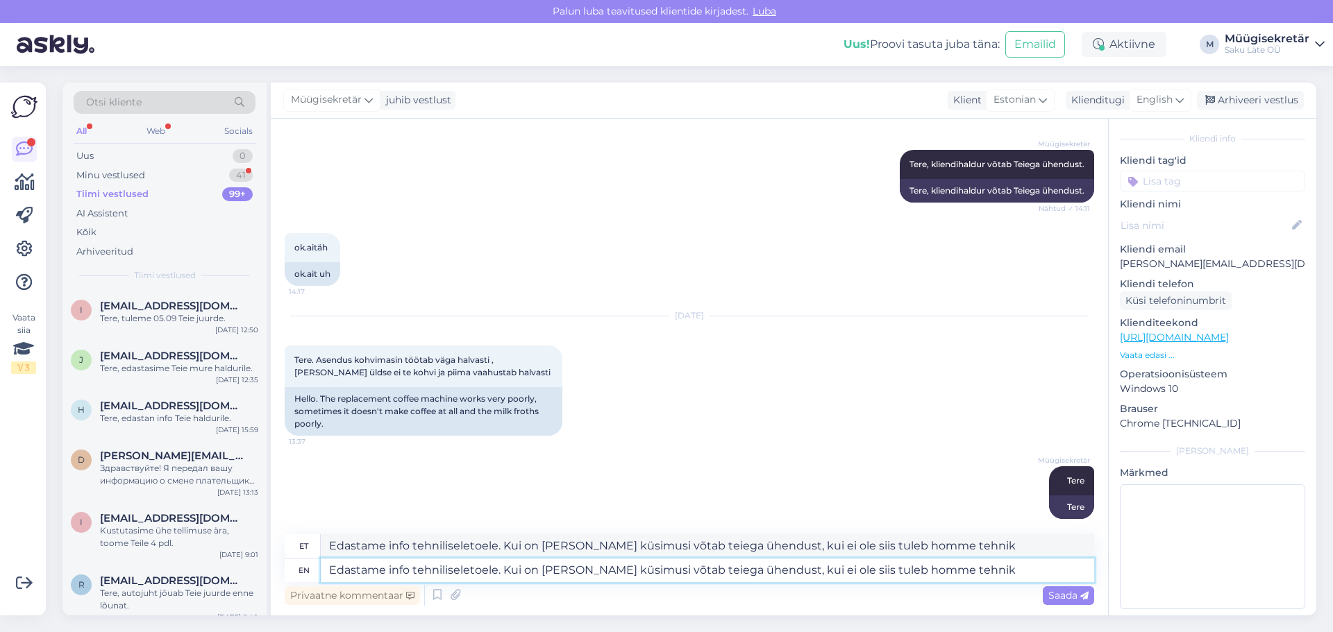
type textarea "Edastame info tehniliseletoele. Kui on [PERSON_NAME] küsimusi võtab teiega ühen…"
click at [644, 569] on textarea "Edastame info tehniliseletoele. Kui on [PERSON_NAME] küsimusi võtab teiega ühen…" at bounding box center [707, 571] width 773 height 24
type textarea "Edastame info tehniliseletoele. Kui on [PERSON_NAME] küsimusi võtam teiega ühen…"
type textarea "Edastame info tehniliseletoele. Kui on [PERSON_NAME] küsimusi võta teiega ühend…"
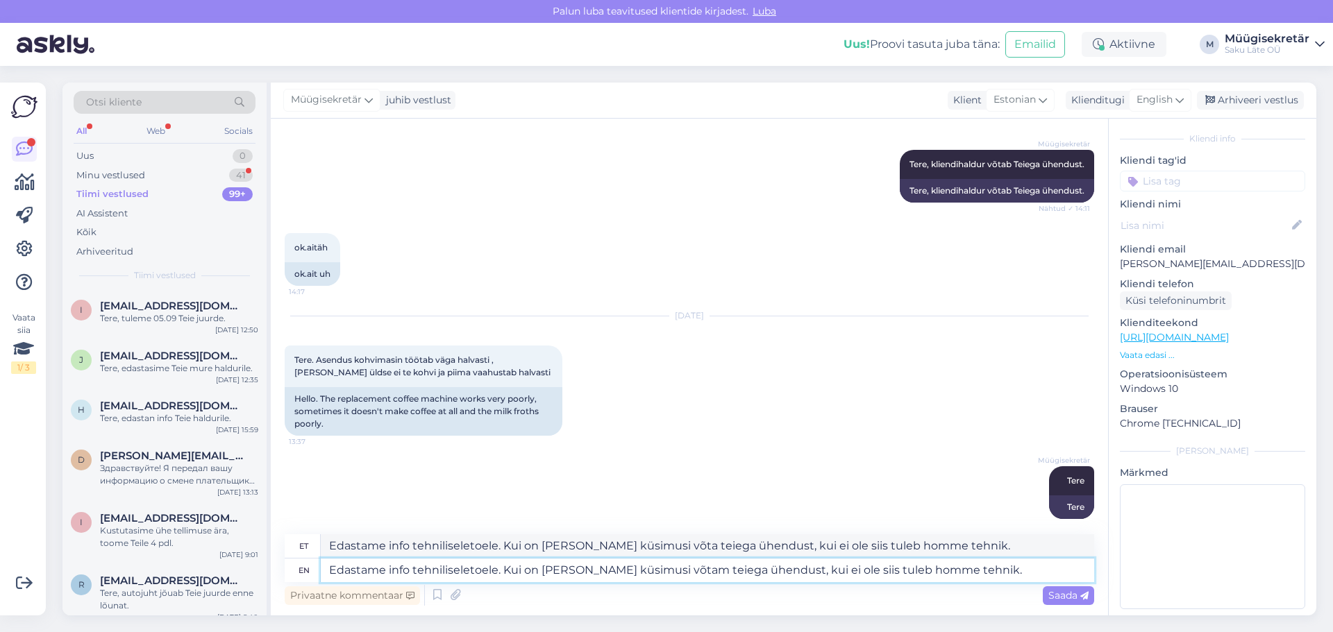
type textarea "Edastame info tehniliseletoele. Kui on [PERSON_NAME] küsimusi võtame teiega ühe…"
click at [1064, 598] on span "Saada" at bounding box center [1068, 595] width 40 height 12
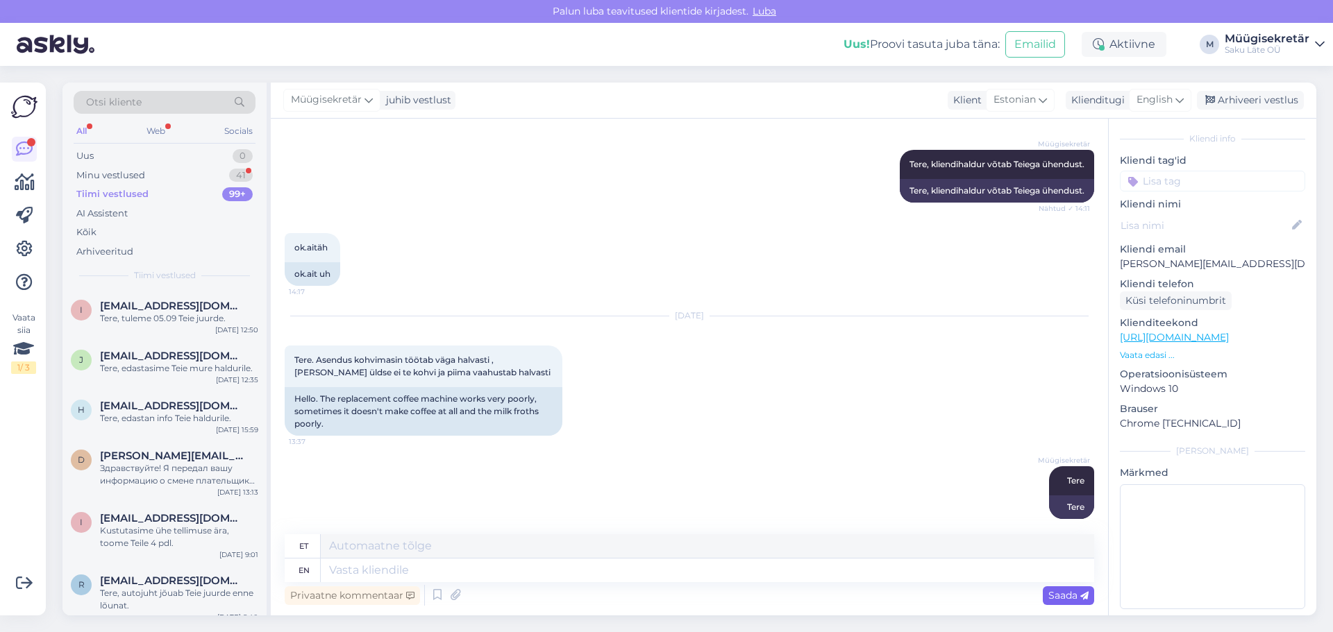
scroll to position [966, 0]
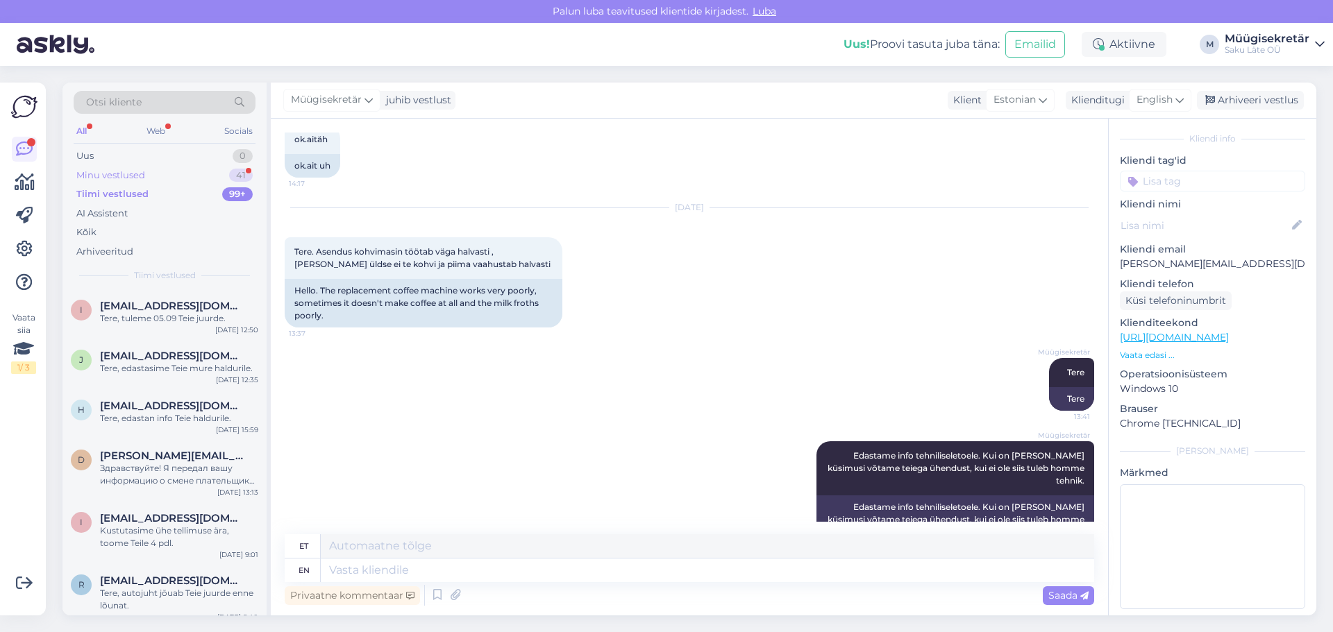
click at [160, 174] on div "Minu vestlused 41" at bounding box center [165, 175] width 182 height 19
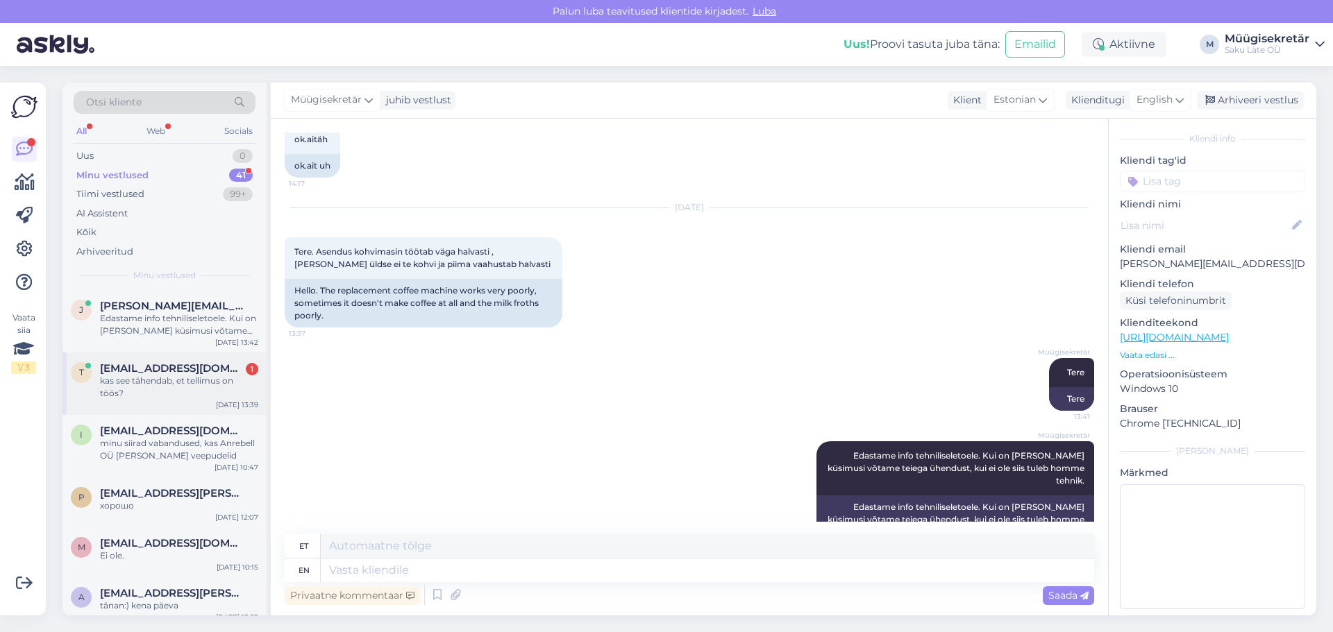
click at [178, 379] on div "kas see tähendab, et tellimus on töös?" at bounding box center [179, 387] width 158 height 25
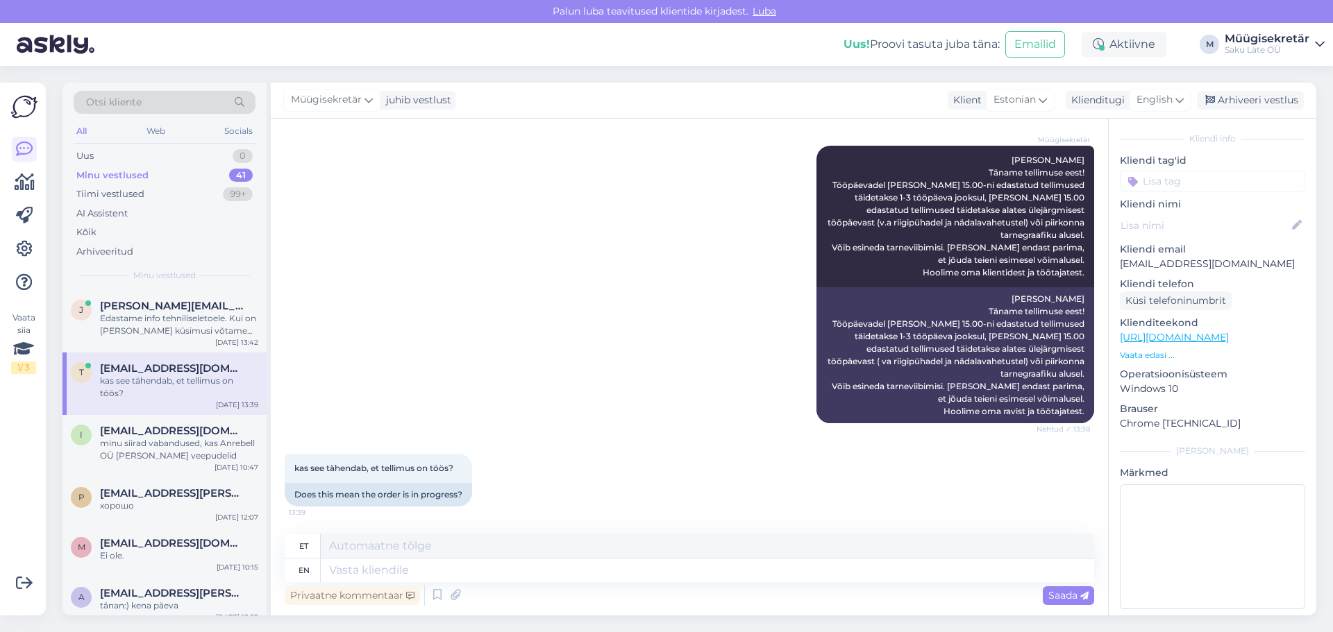
scroll to position [371, 0]
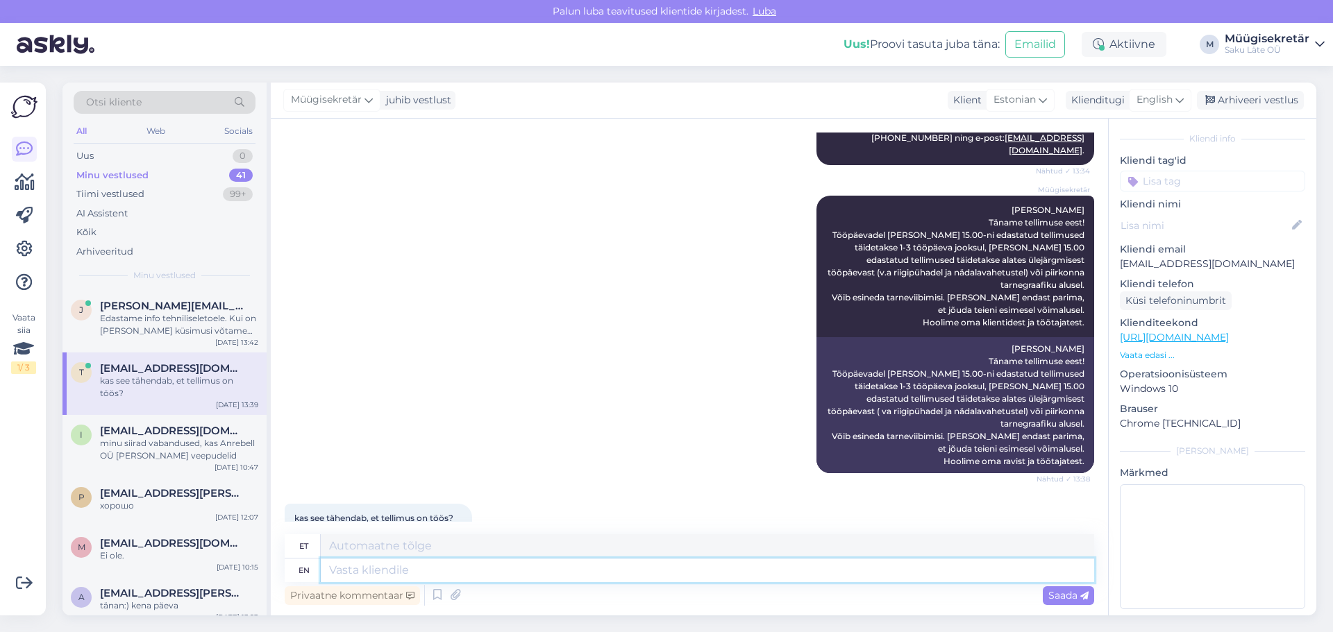
click at [354, 571] on textarea at bounding box center [707, 571] width 773 height 24
type textarea "Jah"
click at [1074, 594] on span "Saada" at bounding box center [1068, 595] width 40 height 12
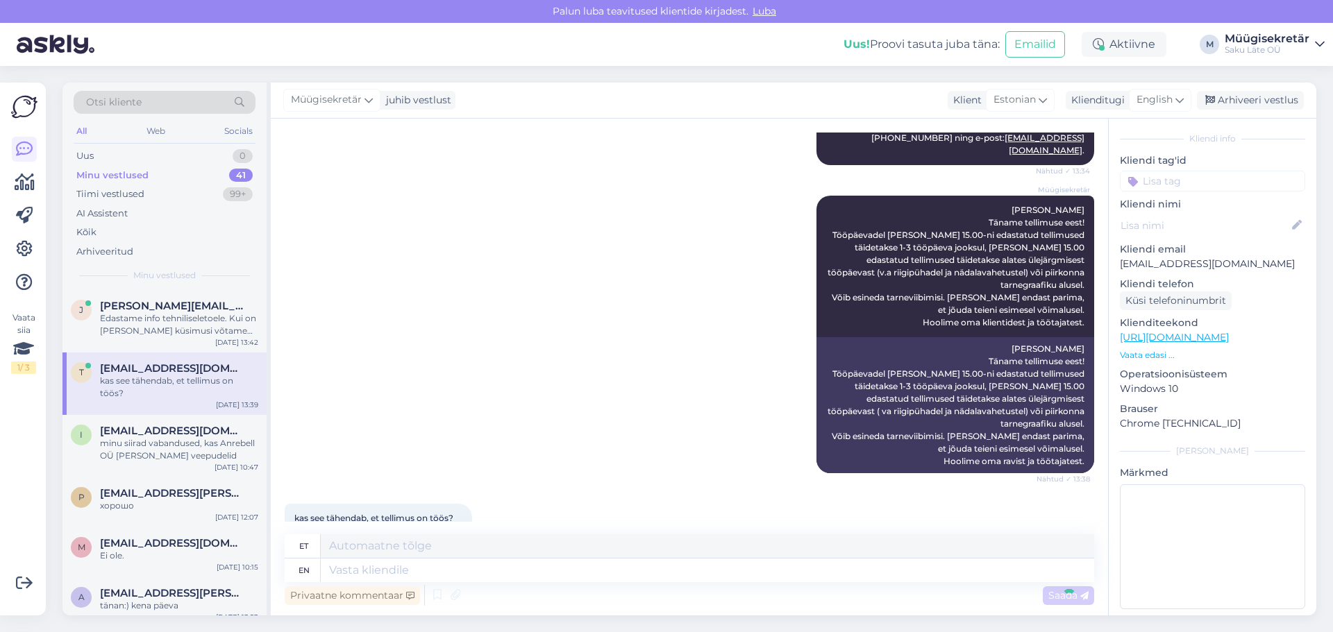
scroll to position [455, 0]
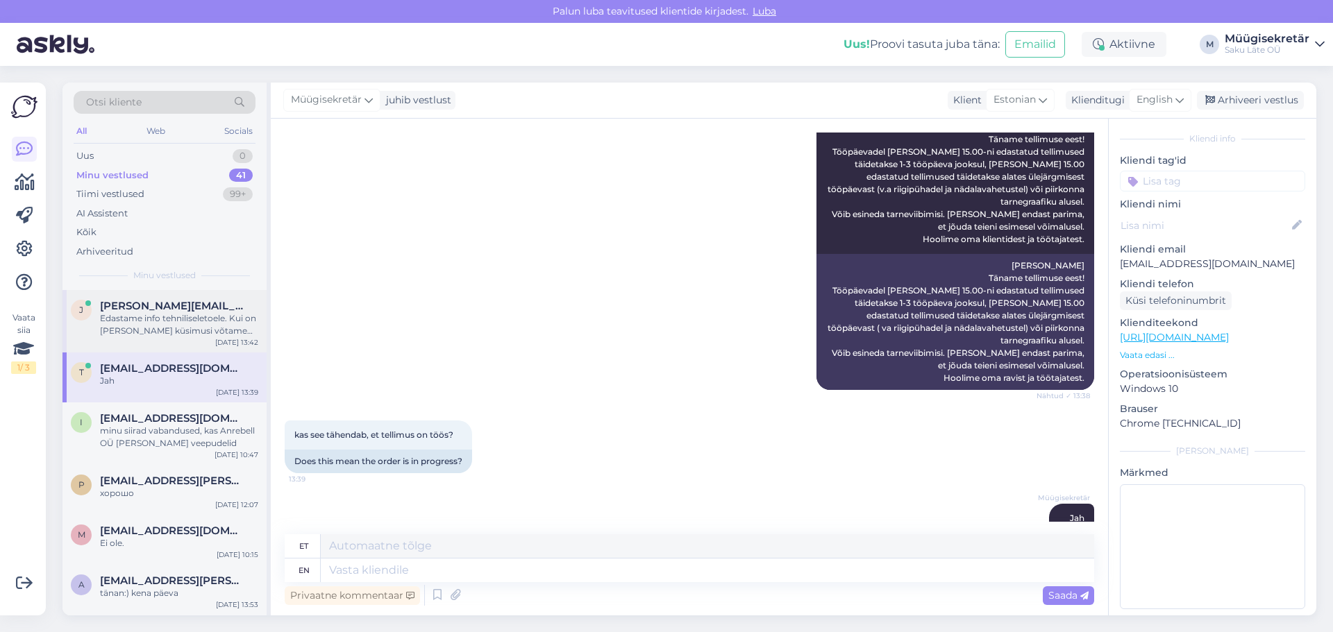
click at [131, 339] on div "[PERSON_NAME] [PERSON_NAME][EMAIL_ADDRESS][DOMAIN_NAME] Edastame info tehnilise…" at bounding box center [164, 321] width 204 height 62
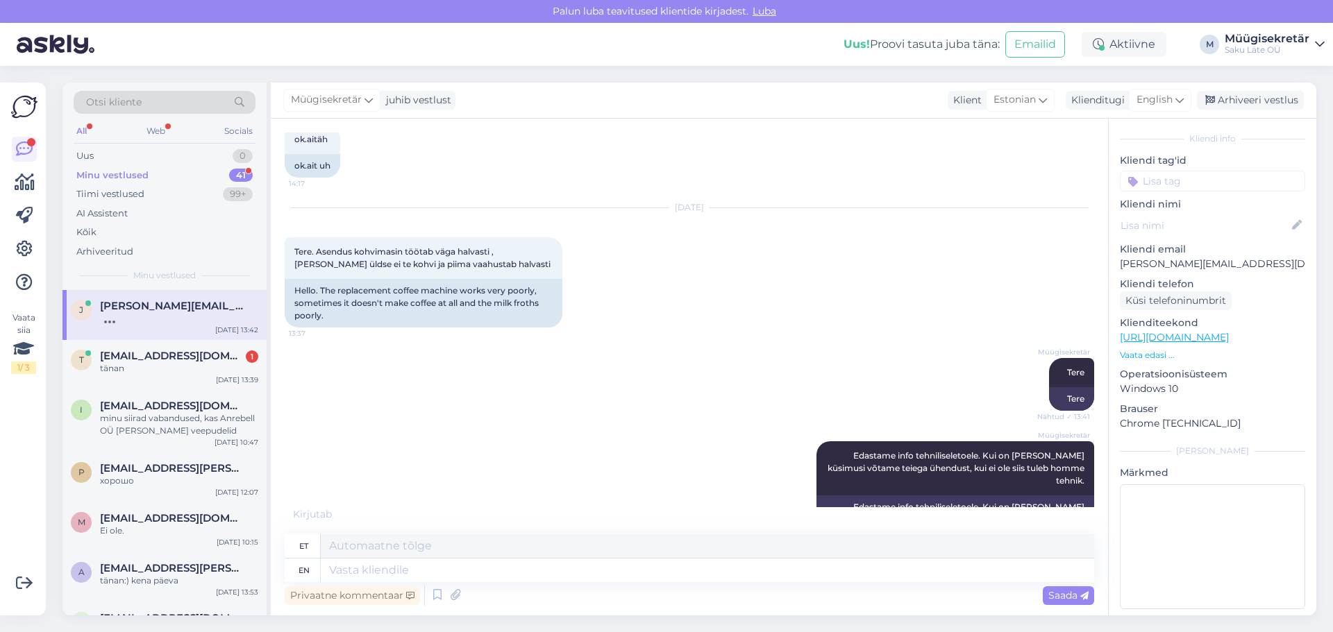
scroll to position [1049, 0]
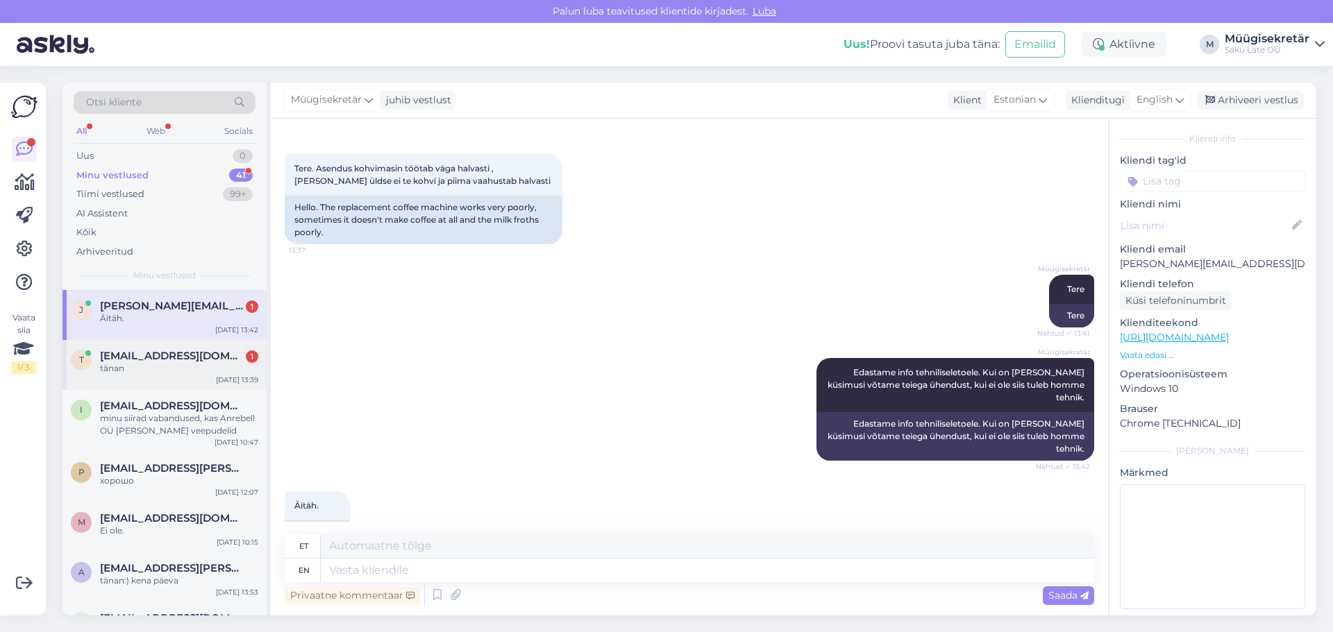
click at [137, 371] on div "tänan" at bounding box center [179, 368] width 158 height 12
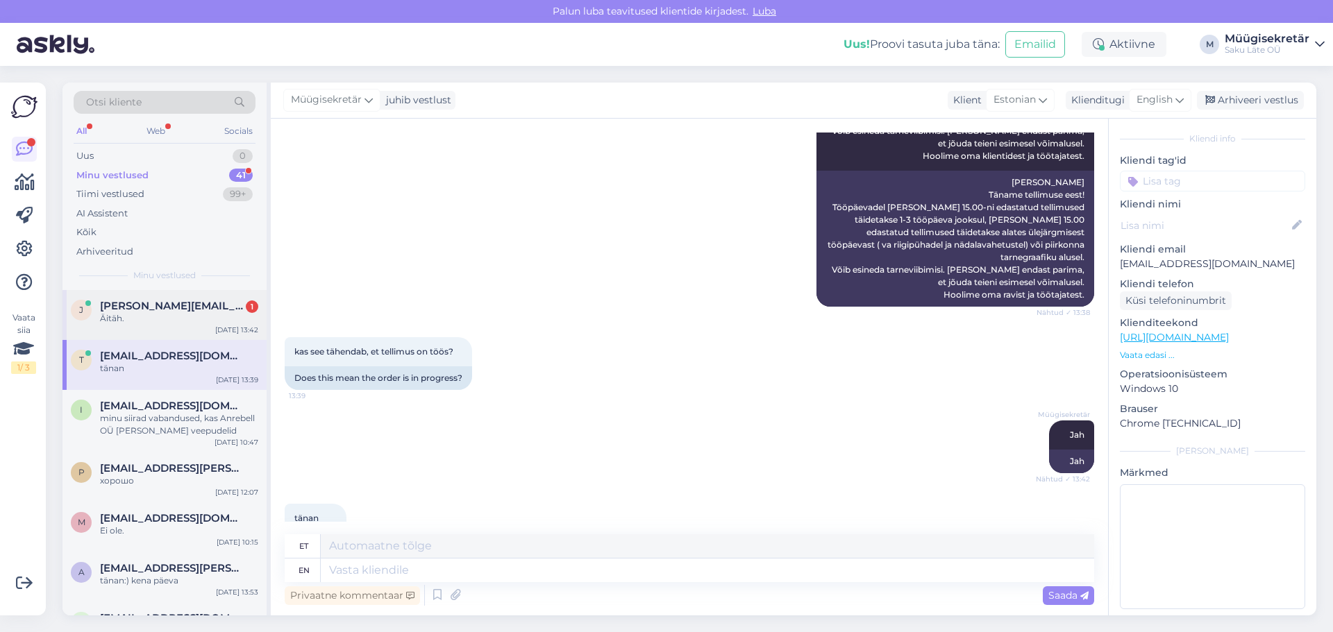
click at [142, 315] on div "Äitäh." at bounding box center [179, 318] width 158 height 12
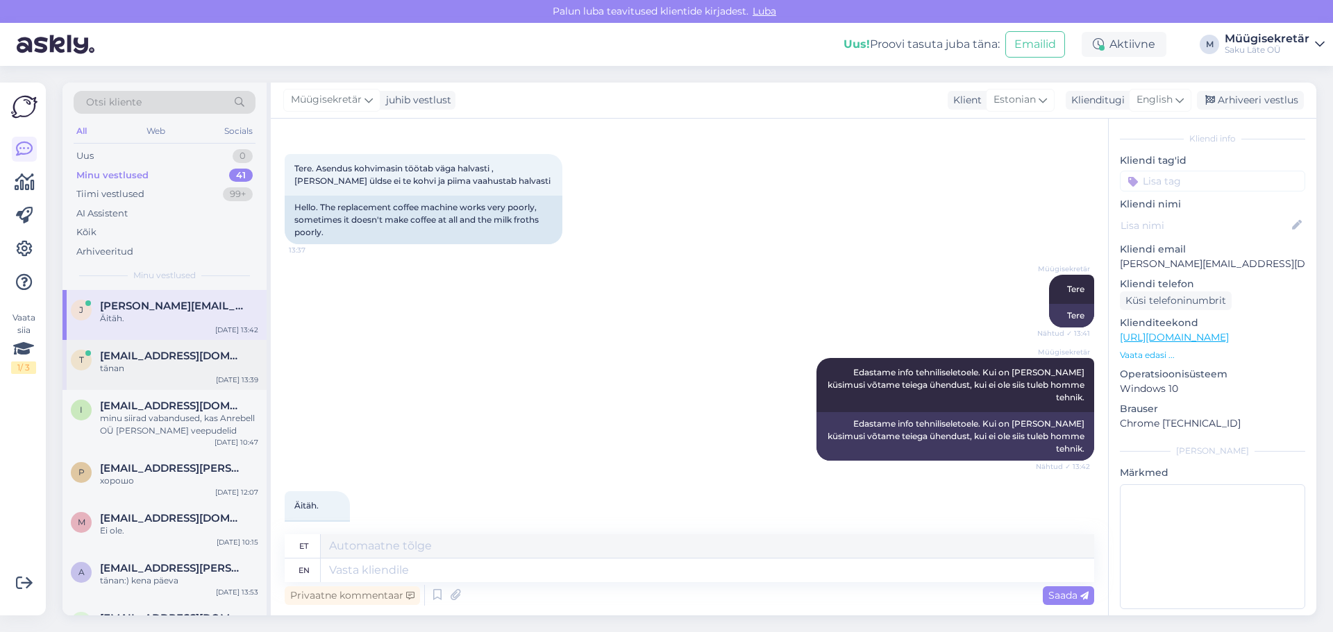
click at [134, 374] on div "tänan" at bounding box center [179, 368] width 158 height 12
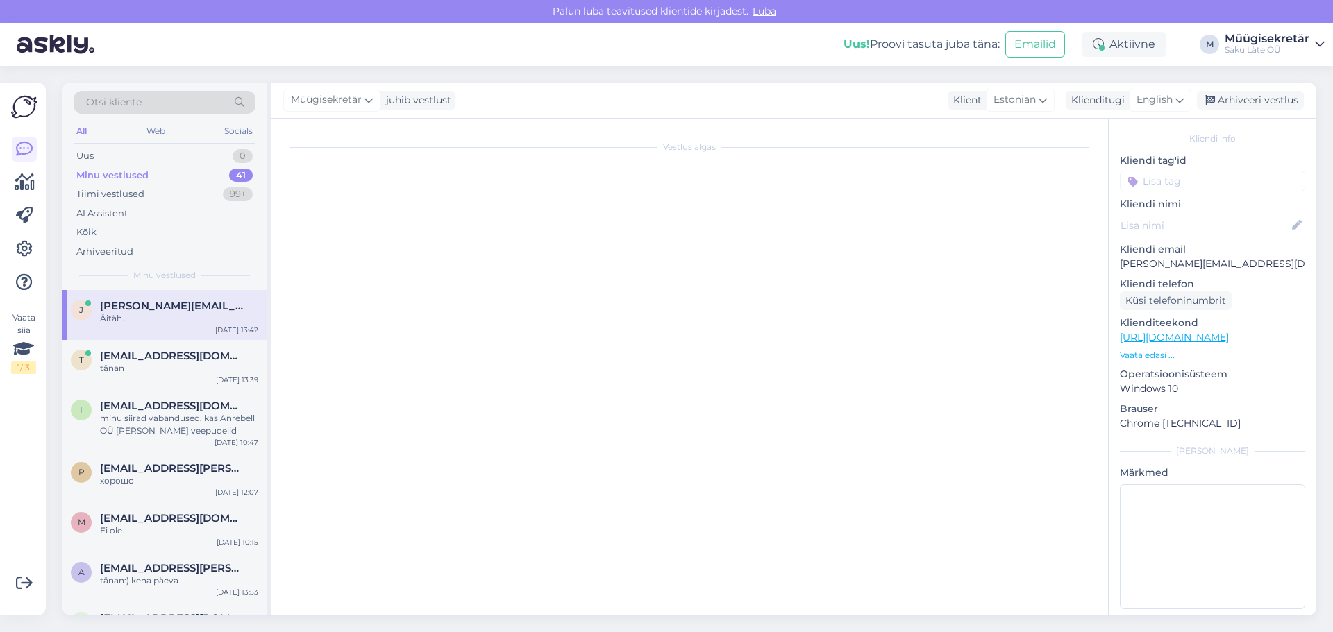
scroll to position [538, 0]
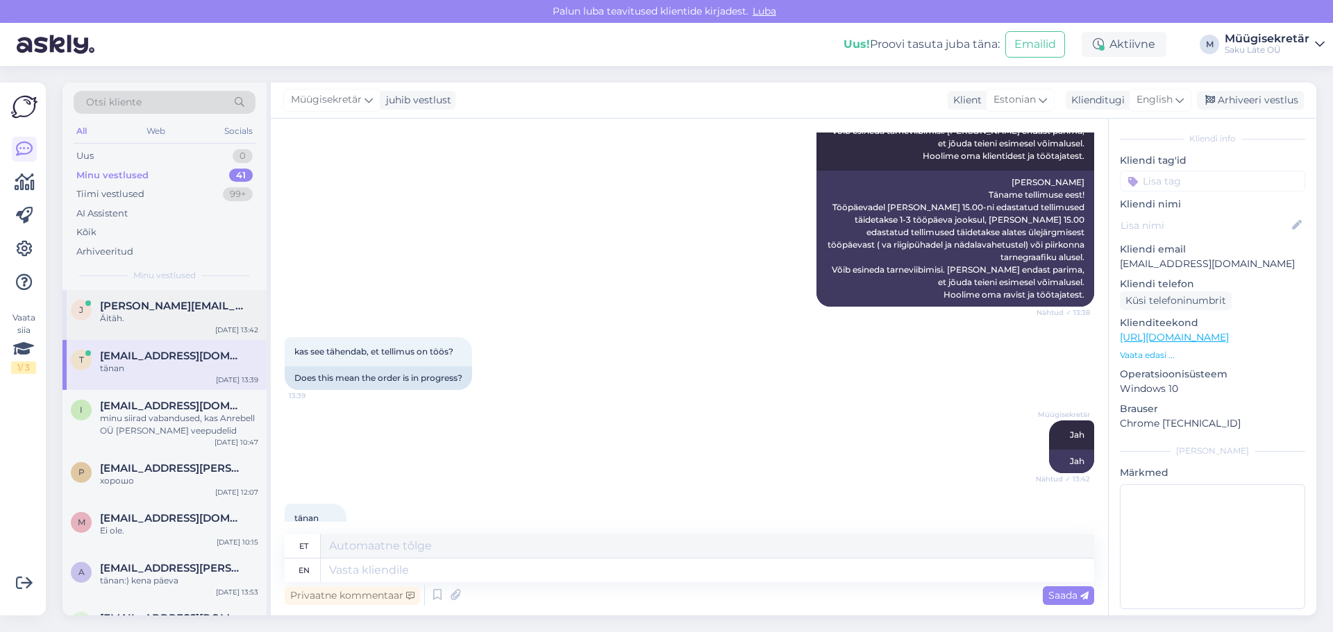
click at [144, 311] on span "[PERSON_NAME][EMAIL_ADDRESS][DOMAIN_NAME]" at bounding box center [172, 306] width 144 height 12
